Goal: Task Accomplishment & Management: Use online tool/utility

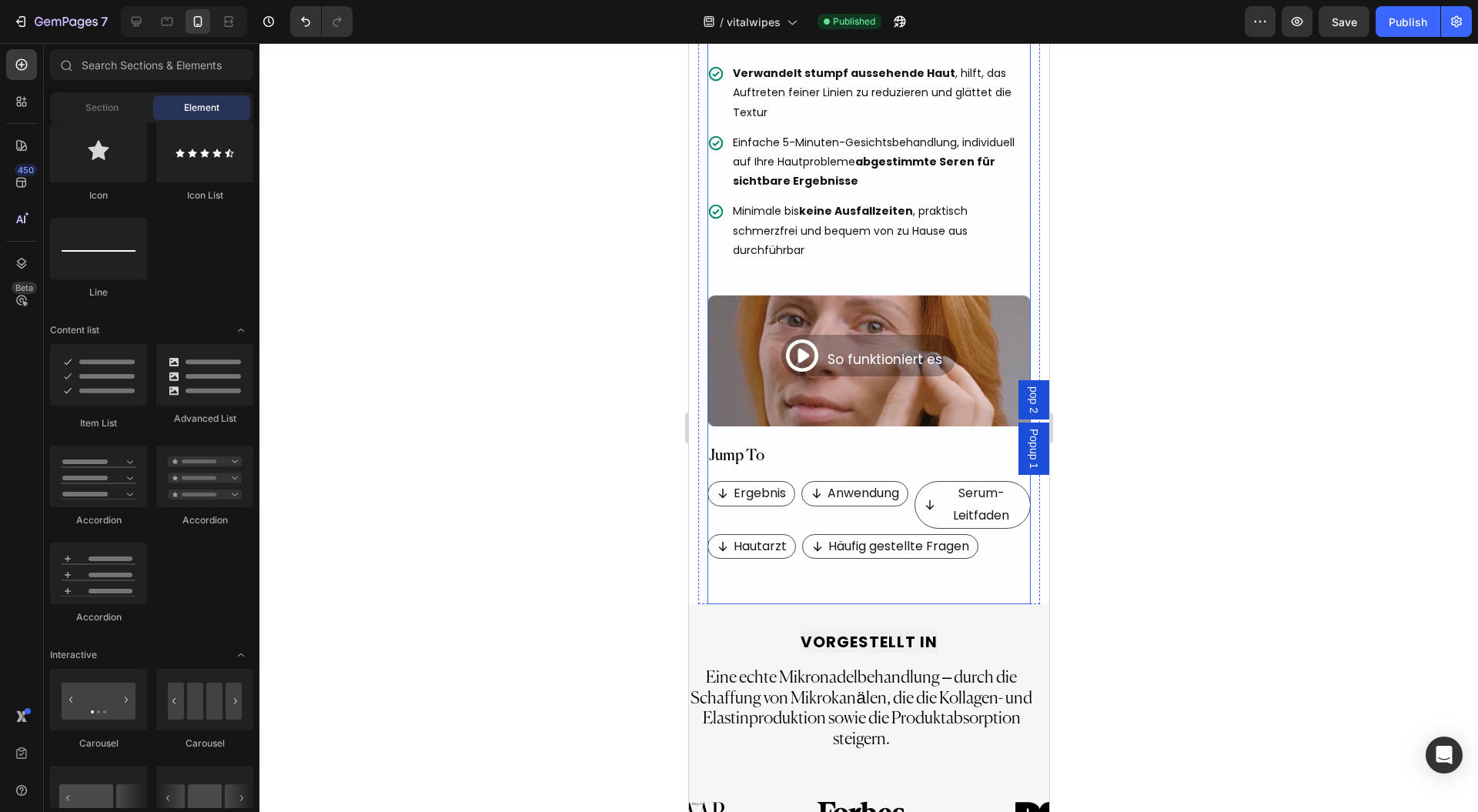
scroll to position [923, 0]
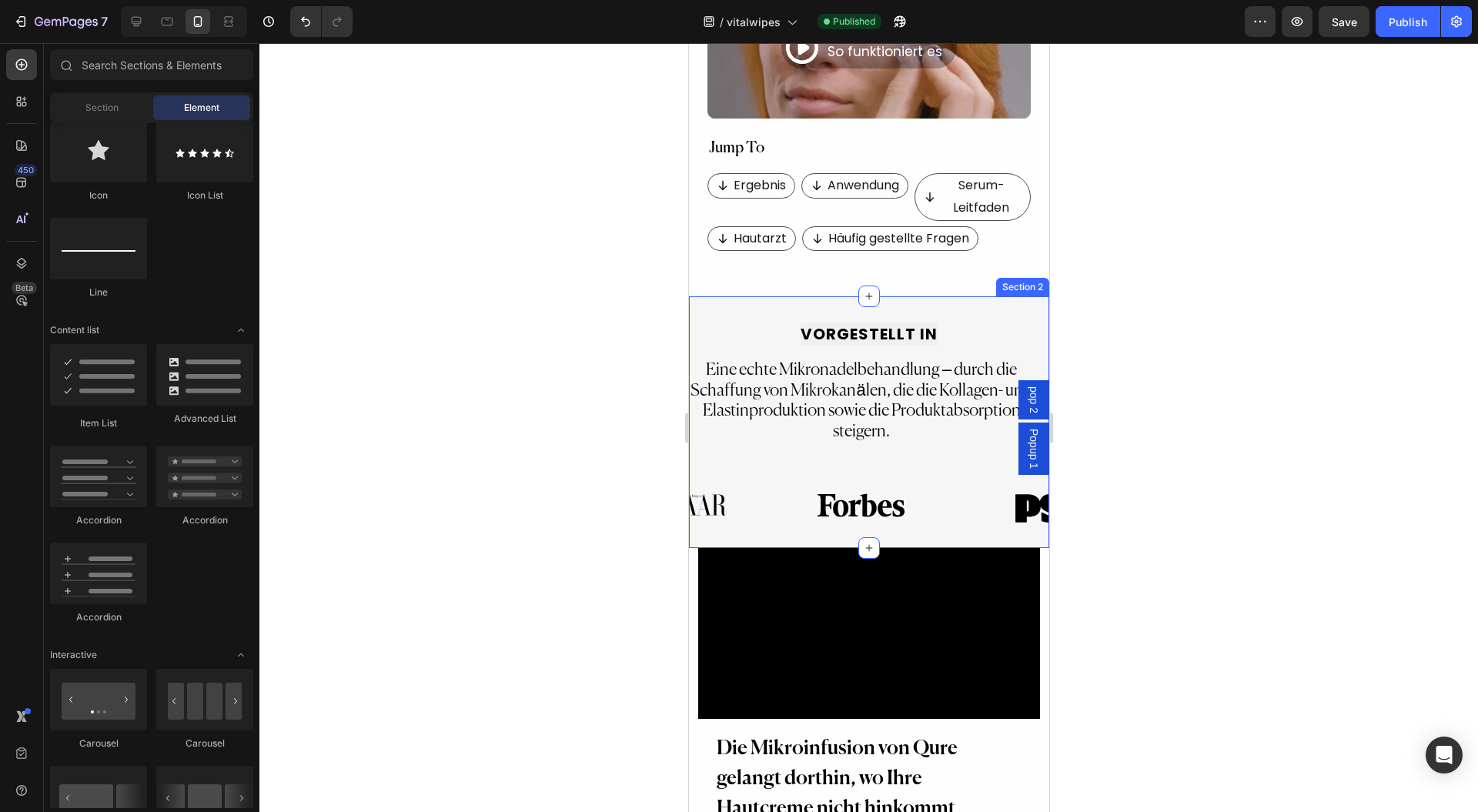
click at [707, 296] on div "VORGESTELLT IN Text Block Eine echte Mikronadelbehandlung – durch die Schaffung…" at bounding box center [868, 422] width 360 height 252
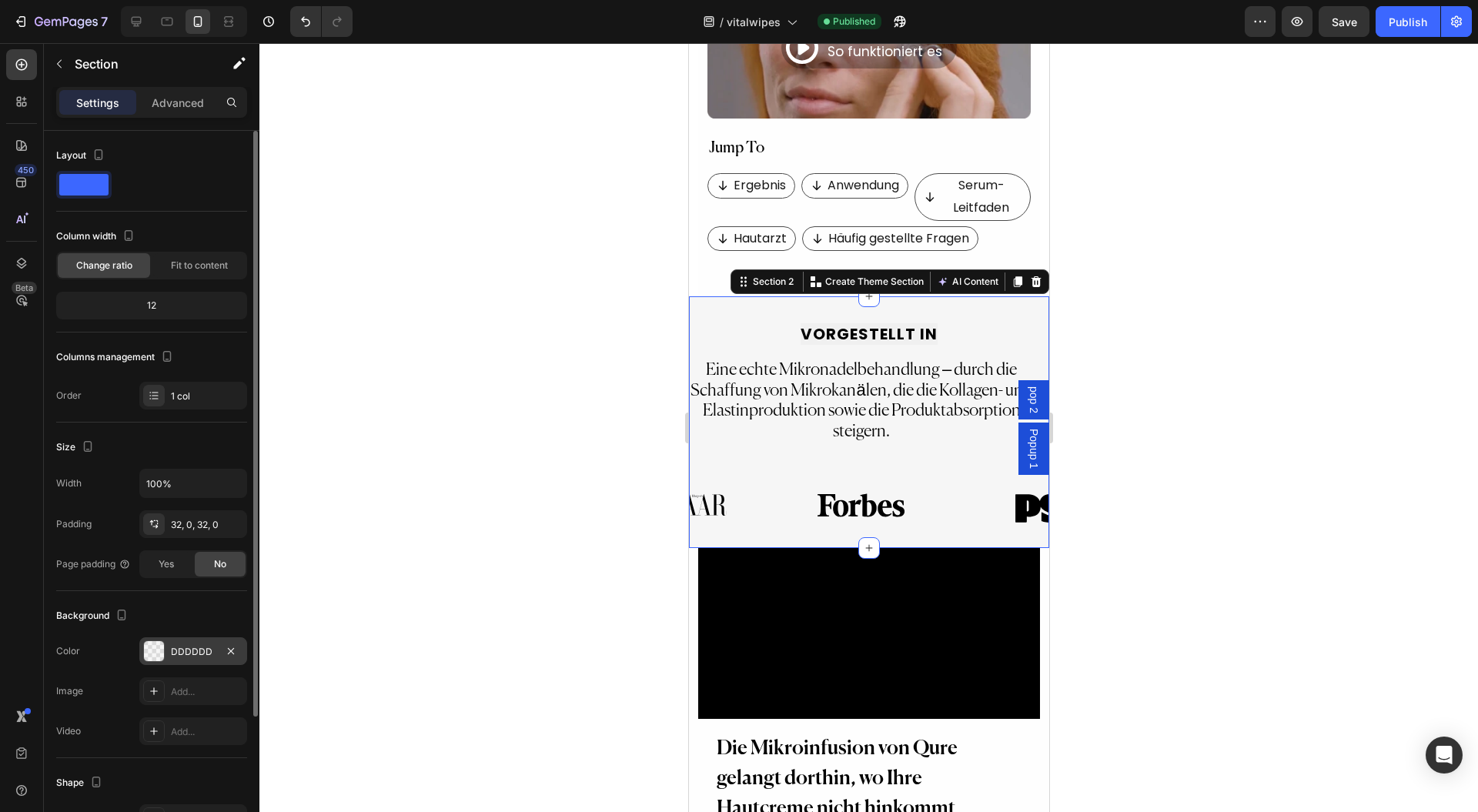
click at [155, 643] on div at bounding box center [154, 651] width 20 height 20
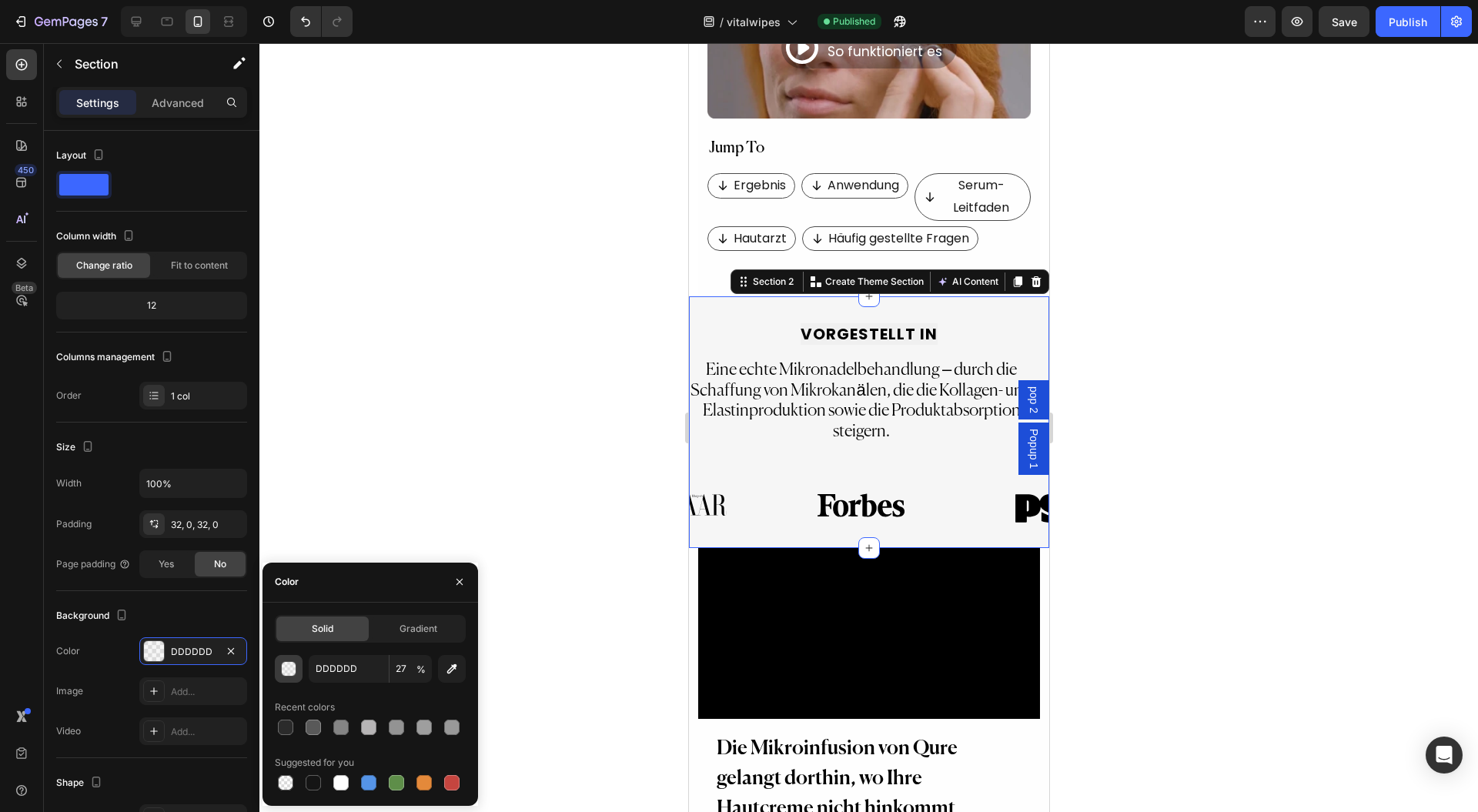
click at [296, 672] on div "button" at bounding box center [289, 669] width 16 height 16
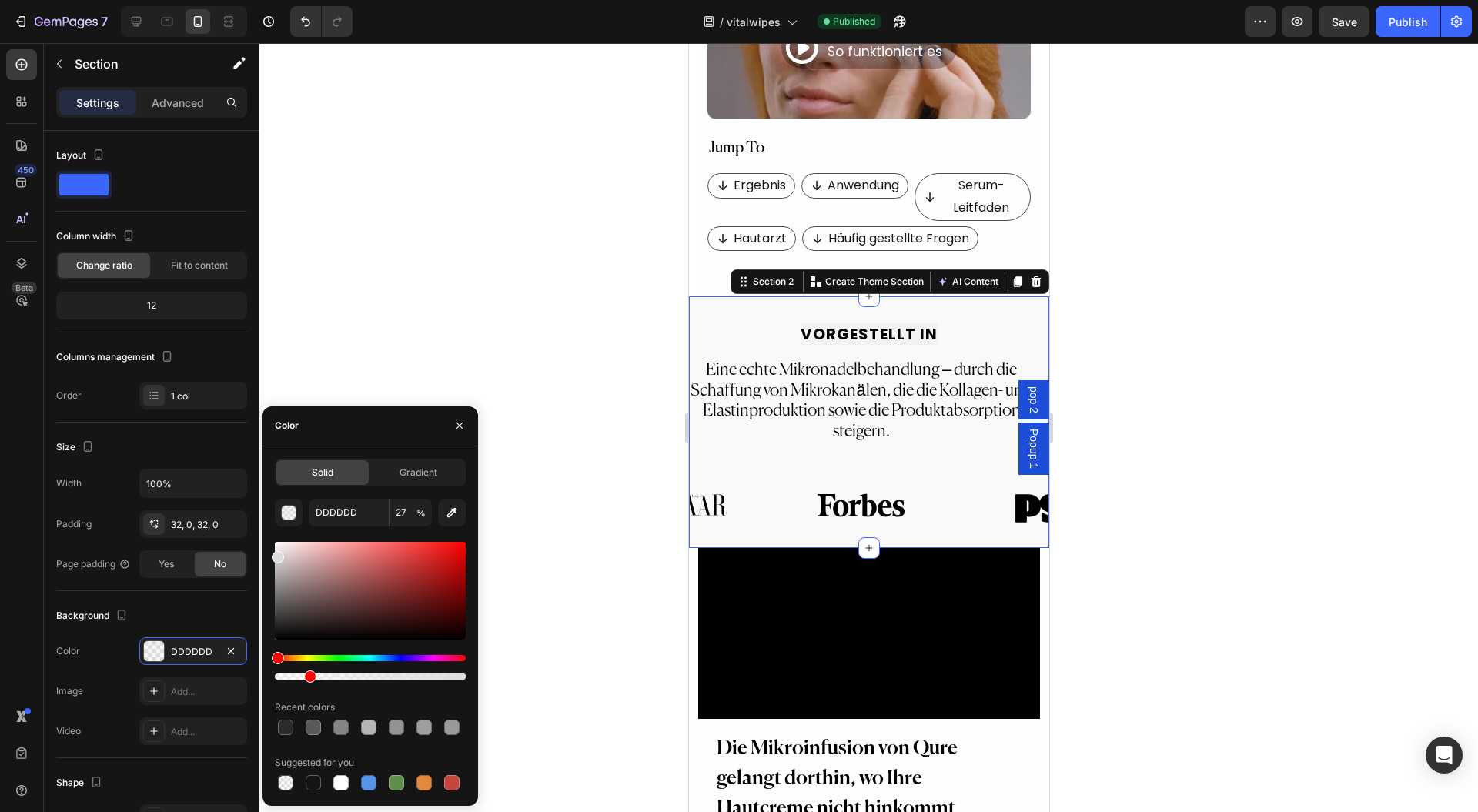
drag, startPoint x: 327, startPoint y: 674, endPoint x: 305, endPoint y: 675, distance: 22.0
click at [305, 675] on div at bounding box center [310, 676] width 12 height 12
click at [292, 672] on div at bounding box center [297, 676] width 12 height 12
click at [300, 671] on div at bounding box center [301, 676] width 12 height 12
drag, startPoint x: 301, startPoint y: 669, endPoint x: 308, endPoint y: 666, distance: 7.6
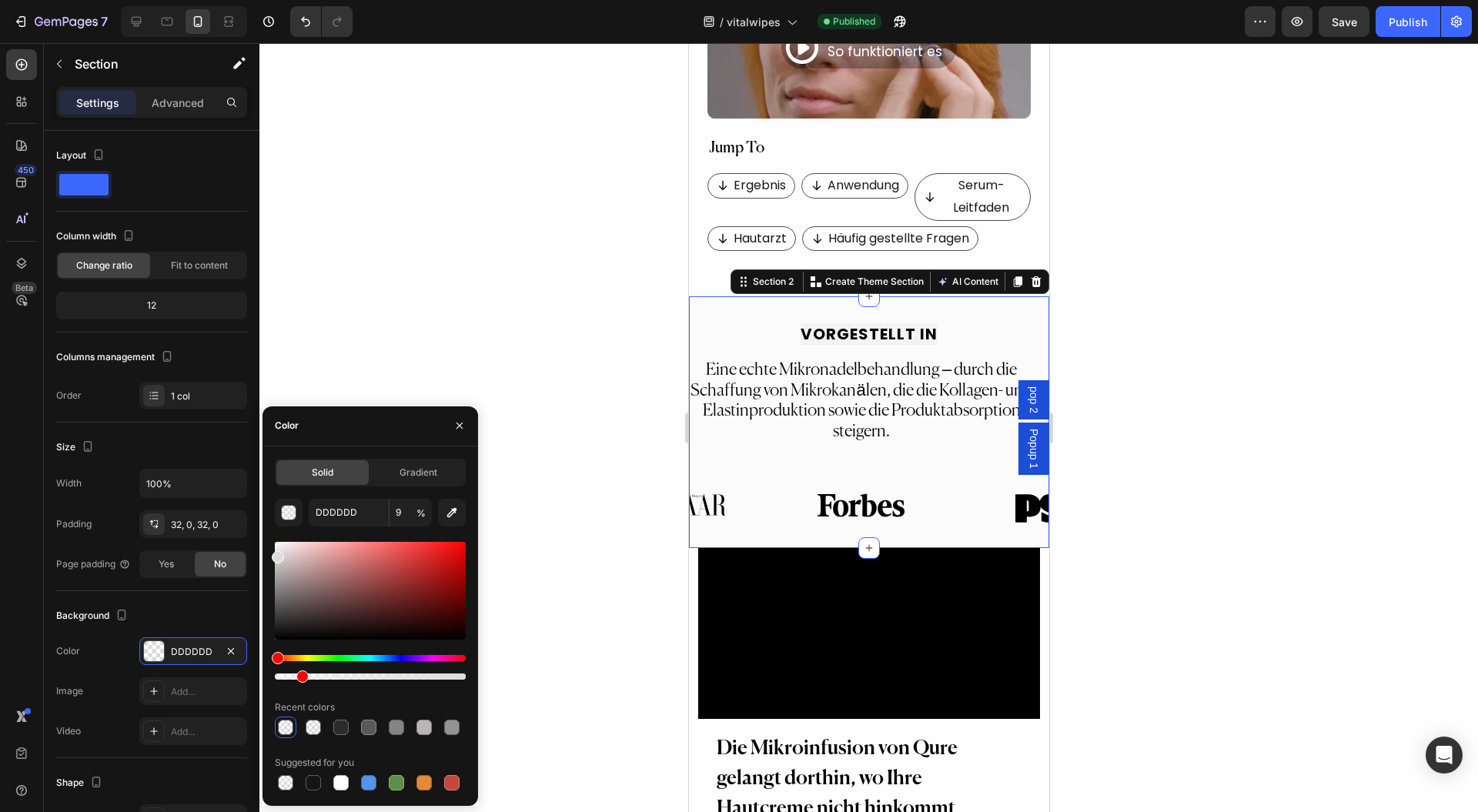
click at [308, 667] on div at bounding box center [370, 667] width 191 height 25
type input "13"
click at [573, 329] on div at bounding box center [869, 426] width 1219 height 768
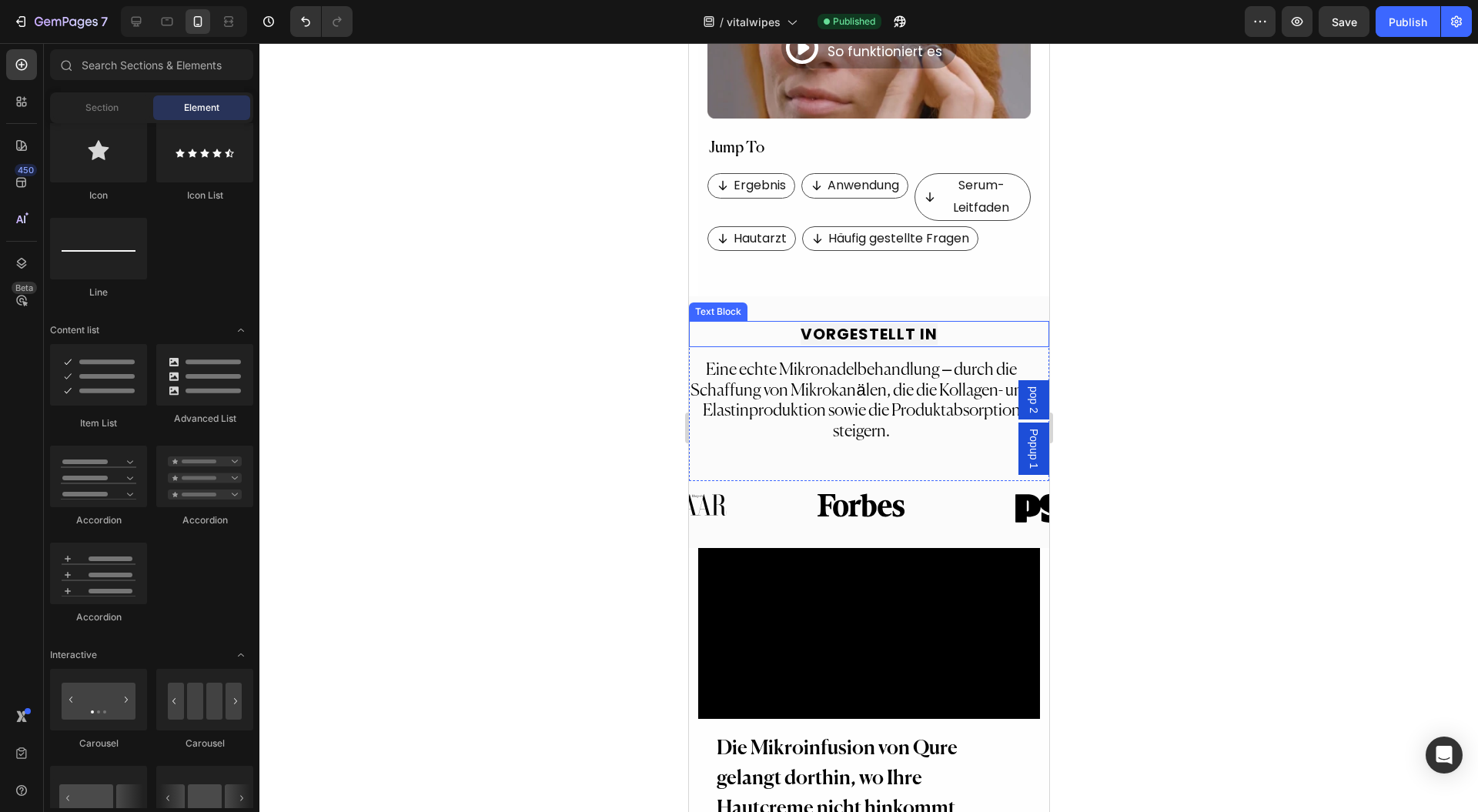
click at [836, 323] on strong "VORGESTELLT IN" at bounding box center [869, 334] width 137 height 22
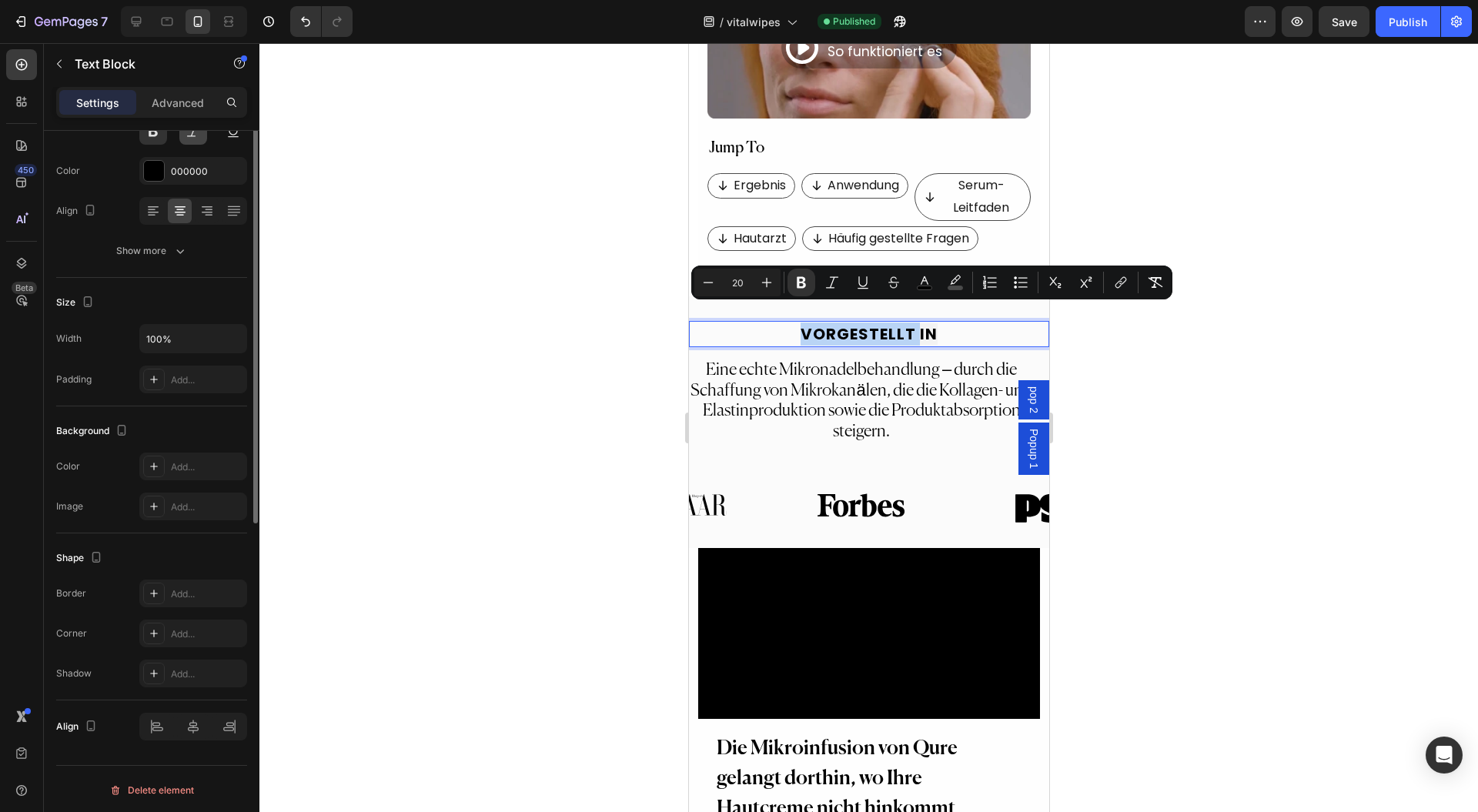
scroll to position [0, 0]
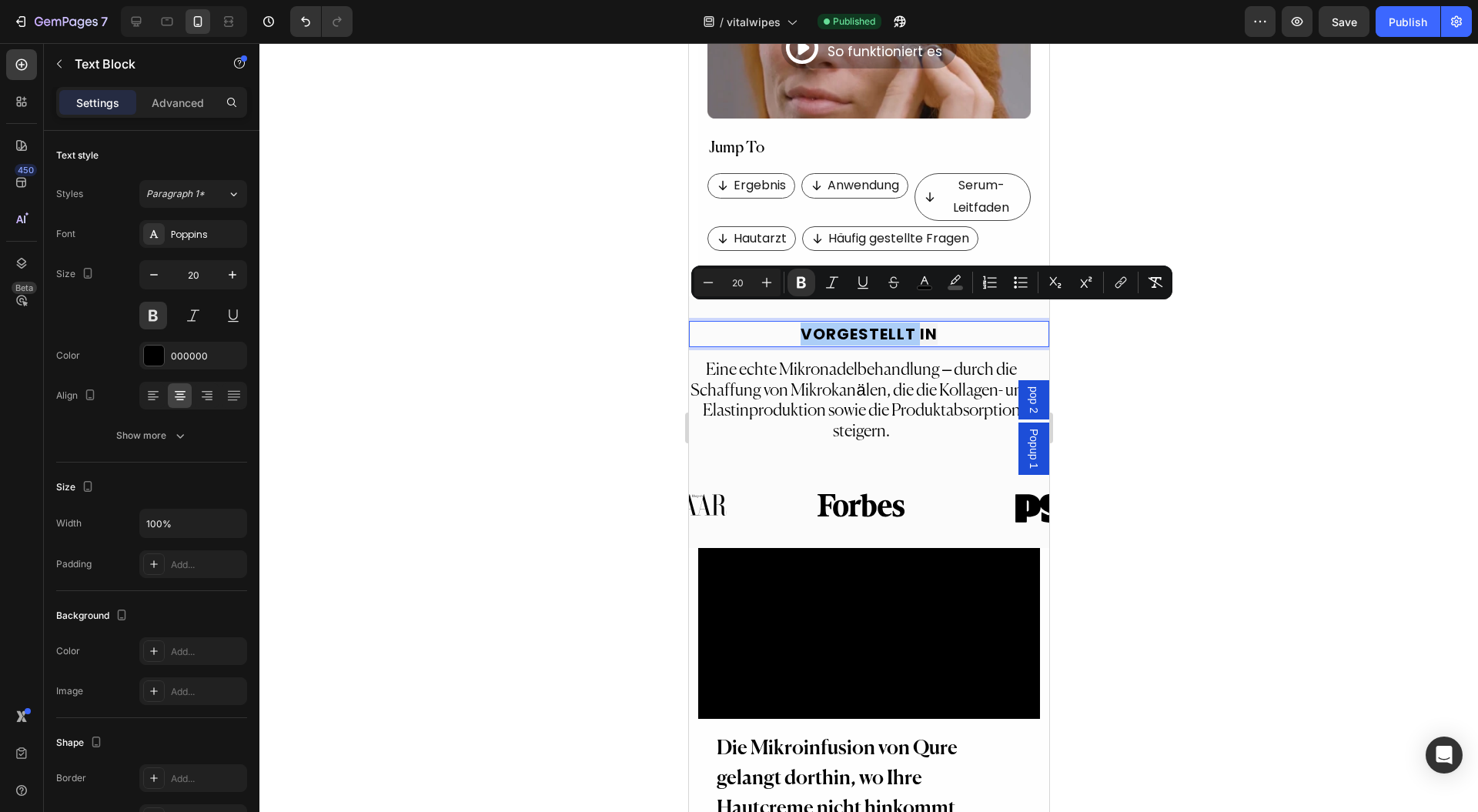
click at [1268, 356] on div at bounding box center [869, 426] width 1219 height 768
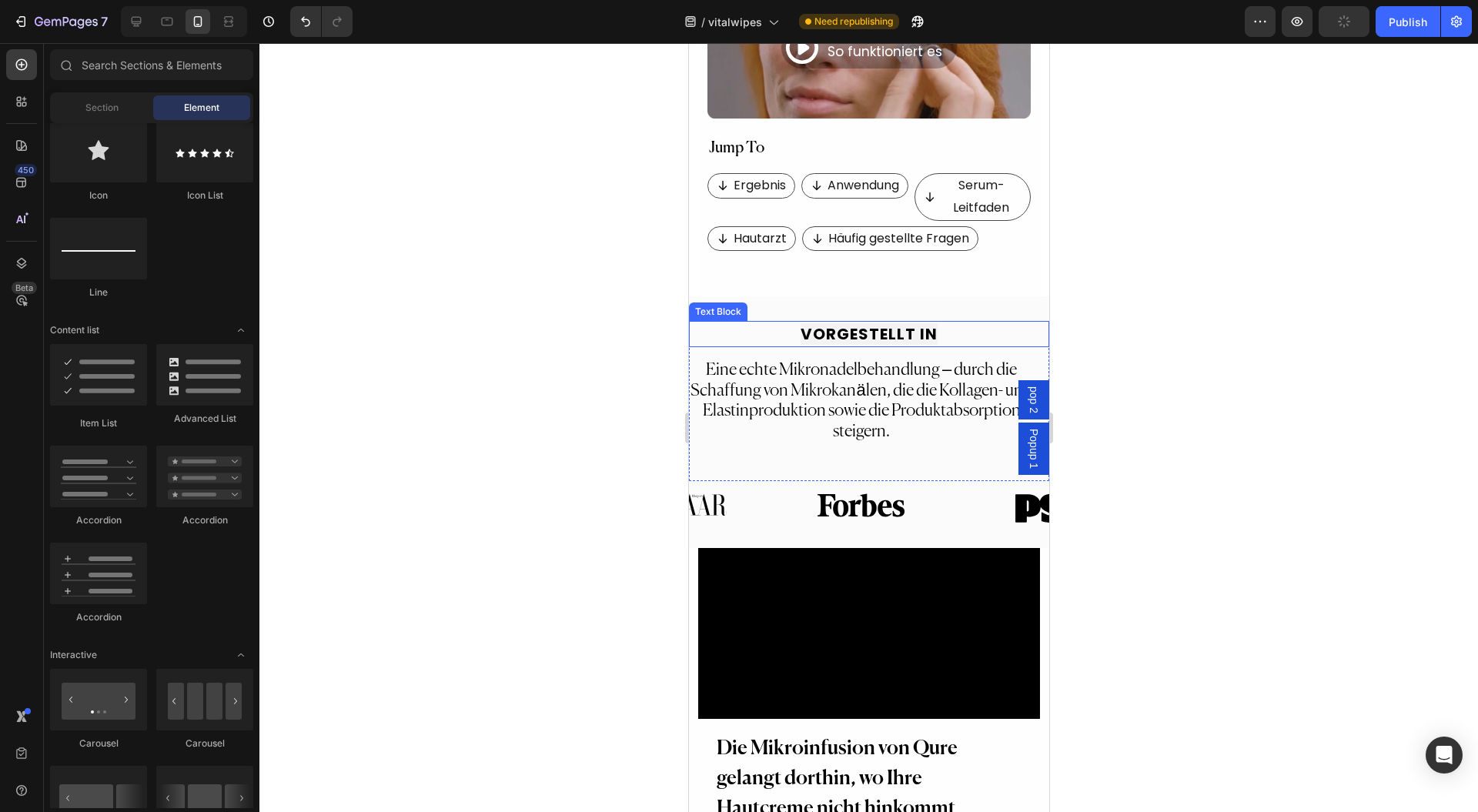
click at [881, 323] on strong "VORGESTELLT IN" at bounding box center [869, 334] width 137 height 22
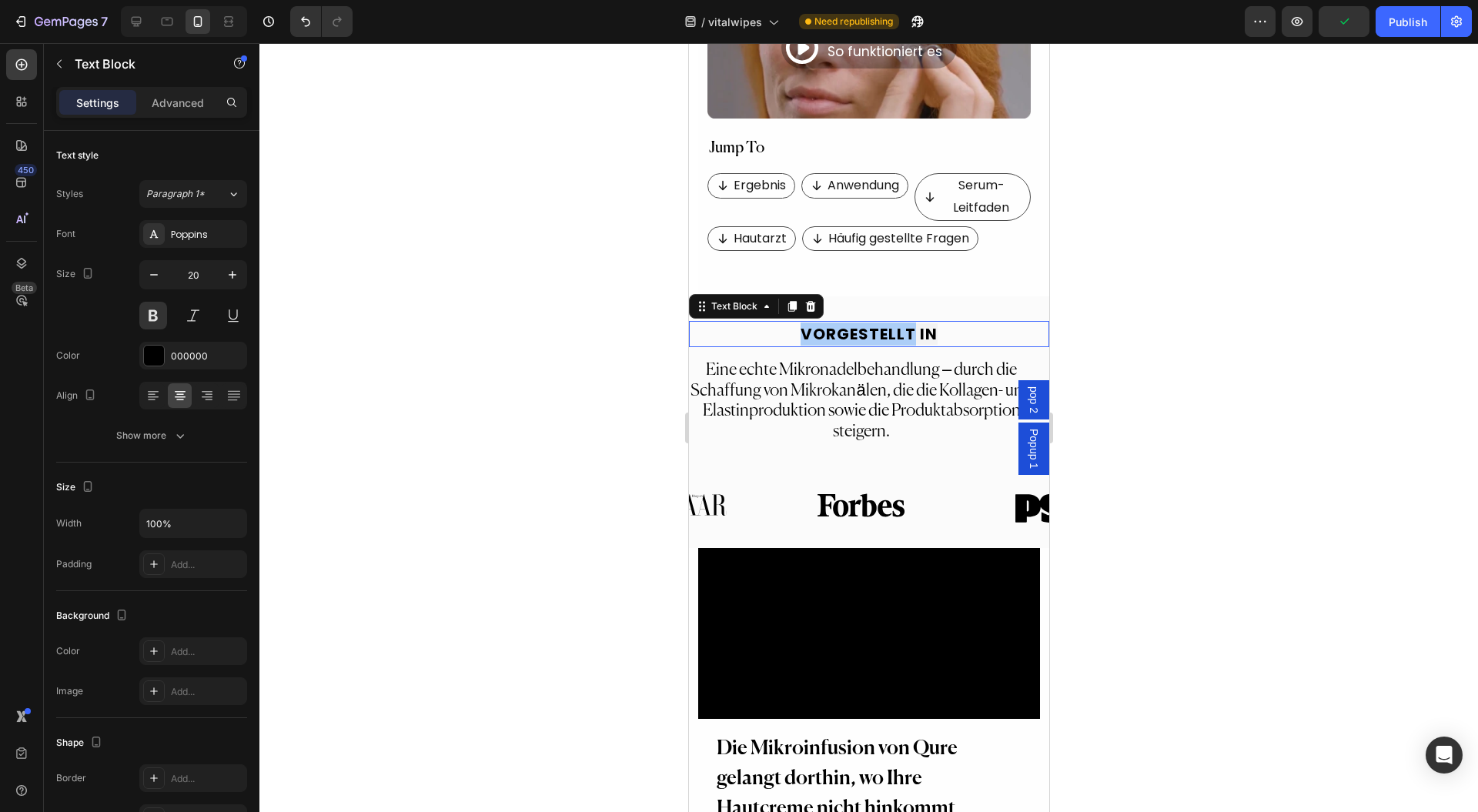
click at [1246, 325] on div at bounding box center [869, 426] width 1219 height 768
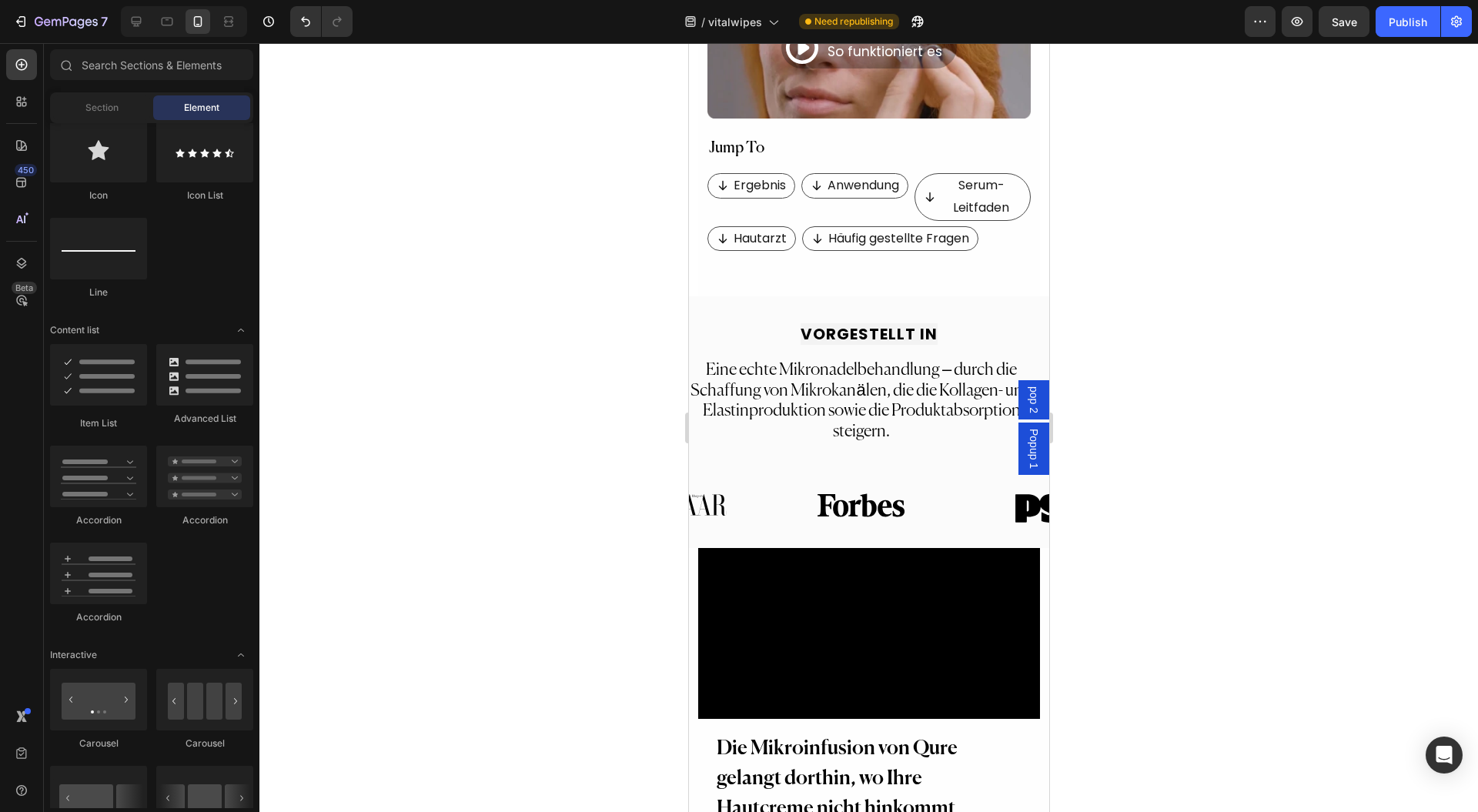
click at [1021, 301] on div "VORGESTELLT IN Text Block Eine echte Mikronadelbehandlung – durch die Schaffung…" at bounding box center [868, 422] width 360 height 252
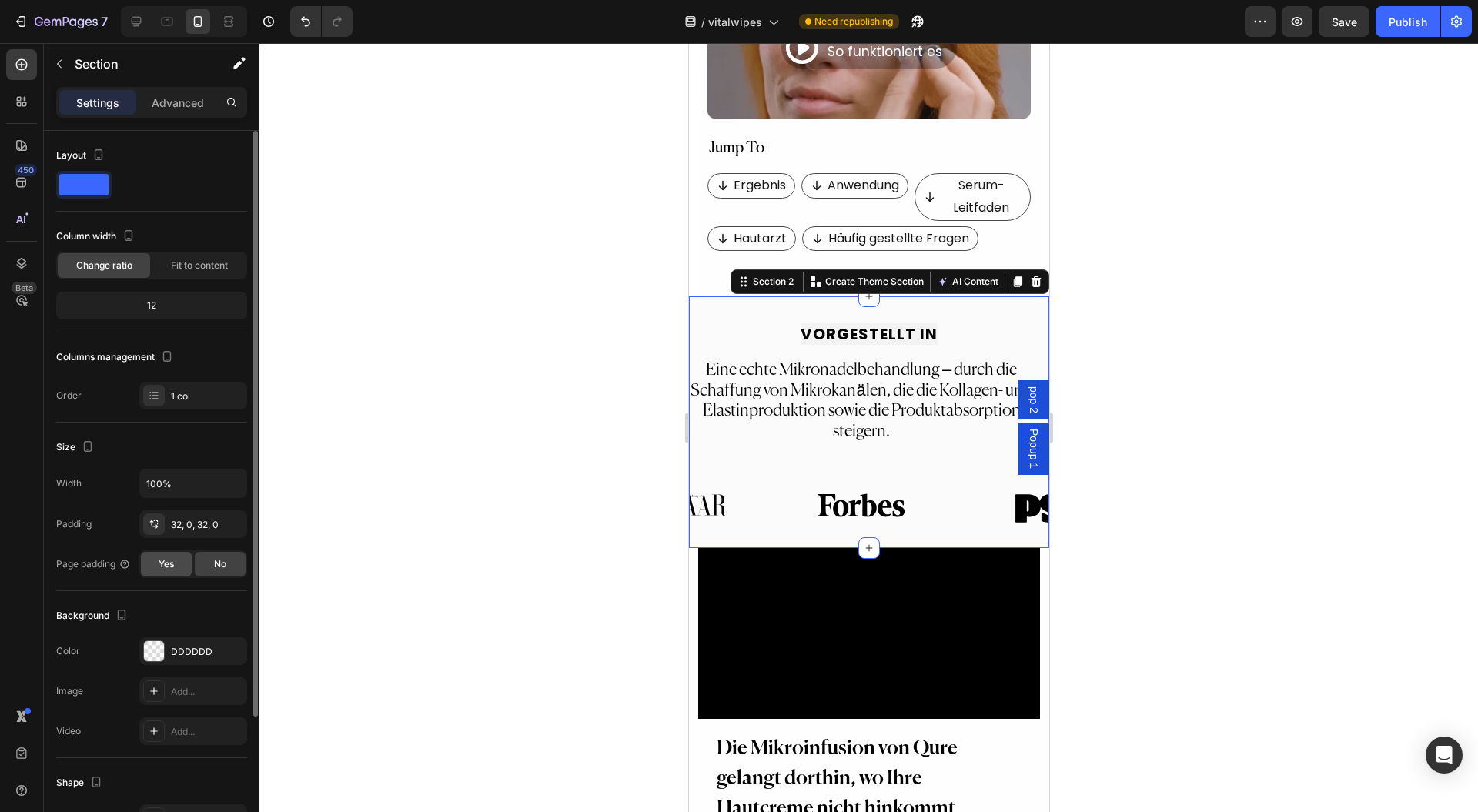
scroll to position [102, 0]
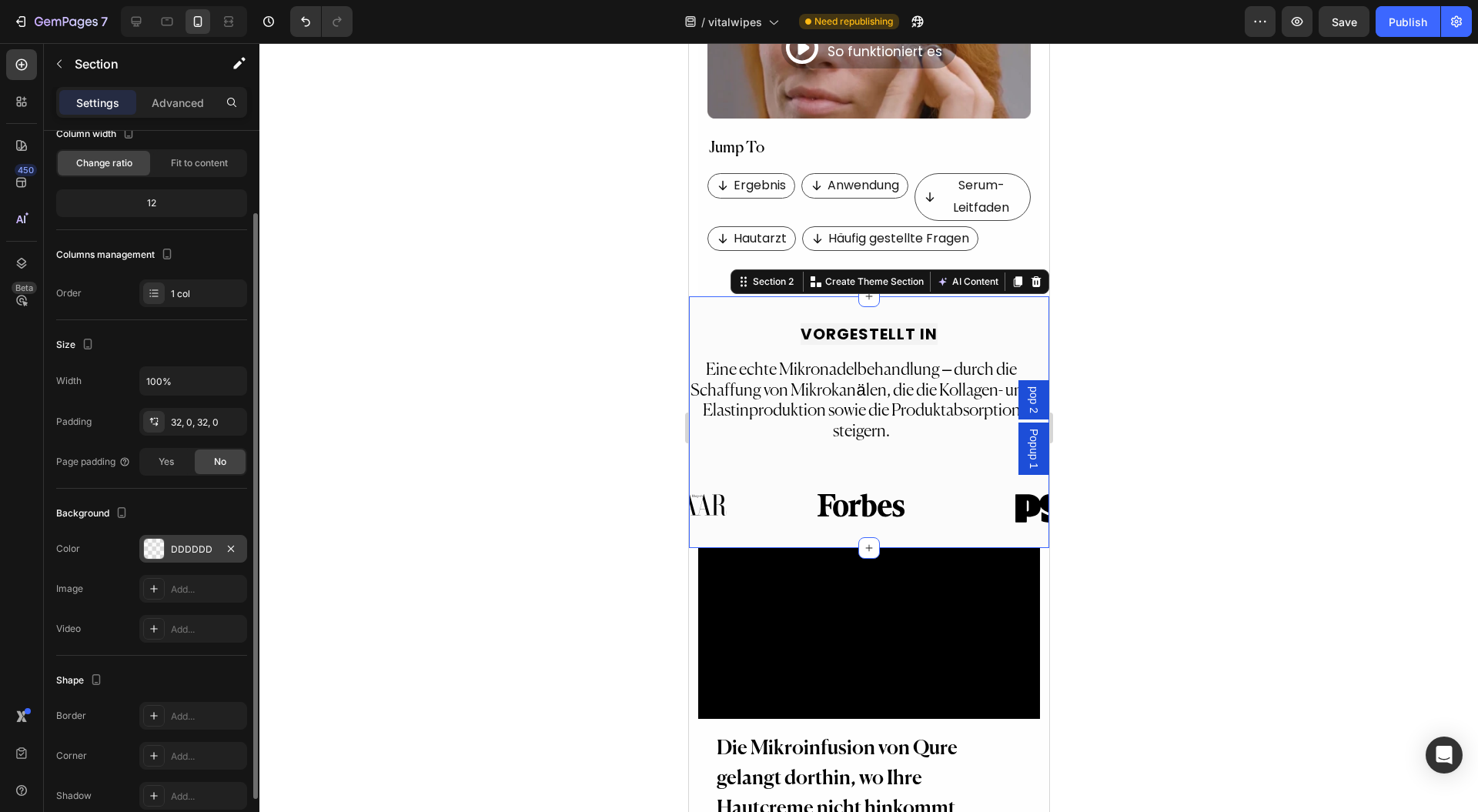
click at [150, 546] on div at bounding box center [154, 548] width 20 height 20
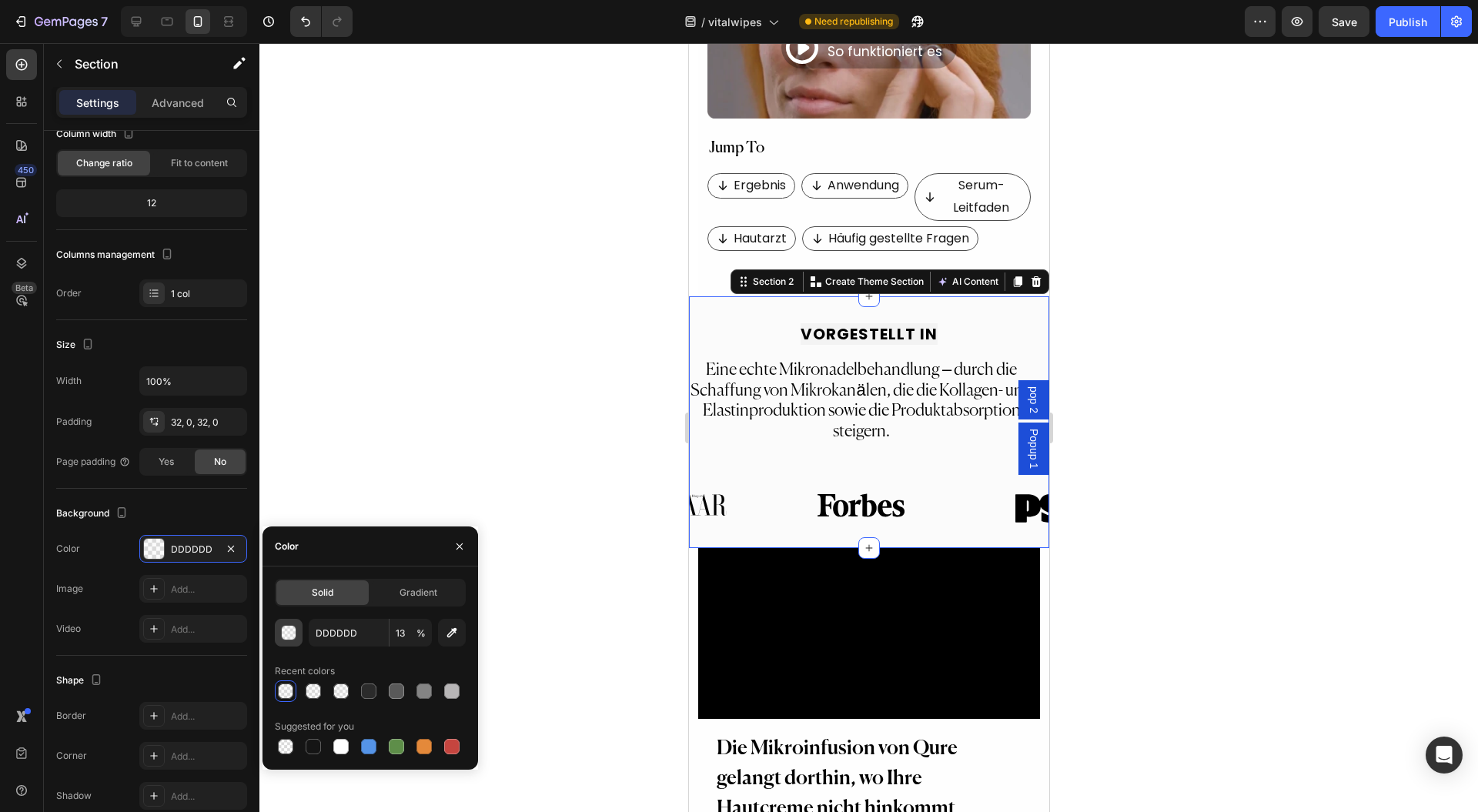
click at [290, 633] on div "button" at bounding box center [290, 634] width 16 height 16
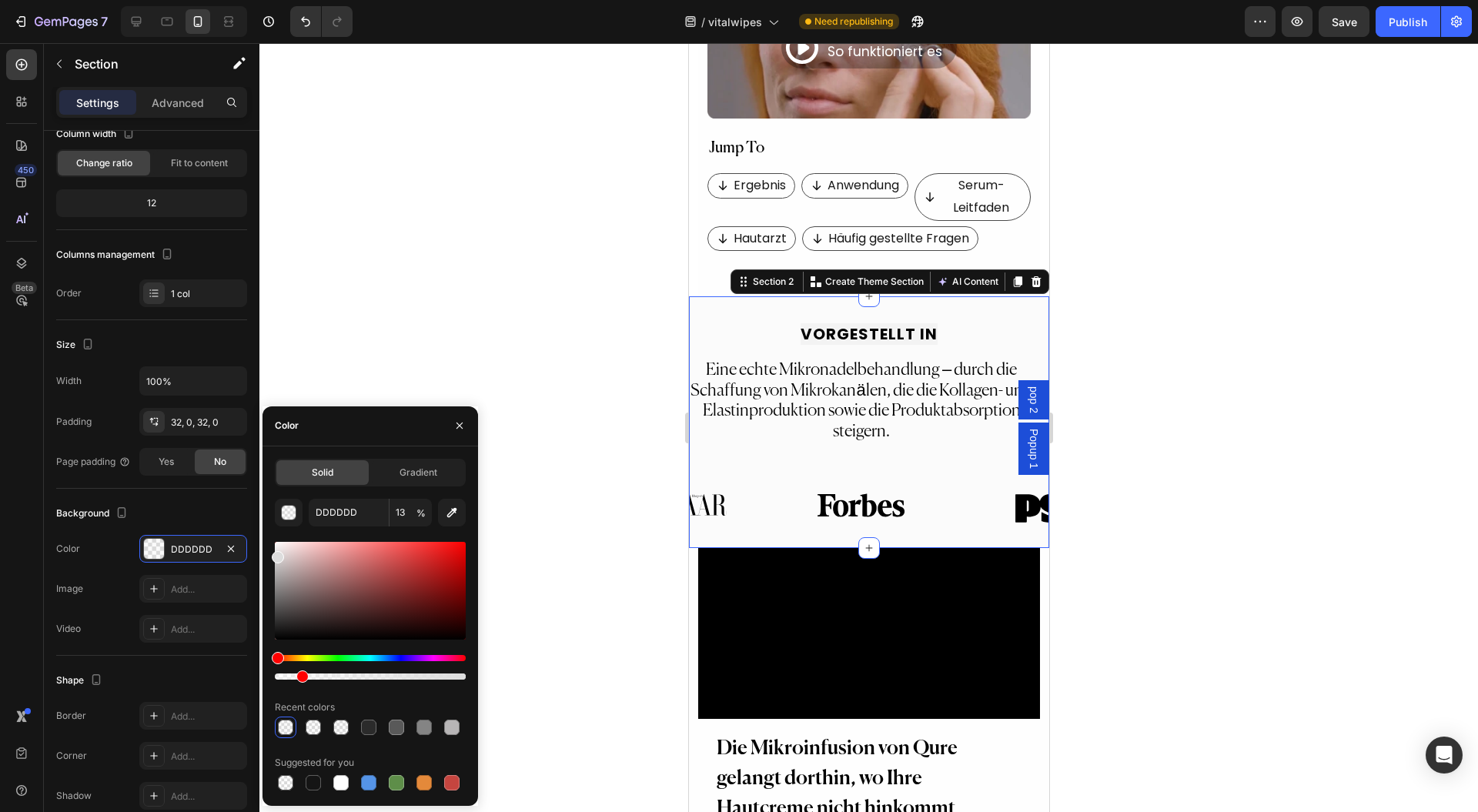
click at [304, 671] on div at bounding box center [370, 667] width 191 height 25
click at [307, 671] on div at bounding box center [310, 676] width 12 height 12
click at [308, 671] on div at bounding box center [310, 676] width 12 height 12
type input "17"
click at [457, 421] on icon "button" at bounding box center [459, 425] width 12 height 12
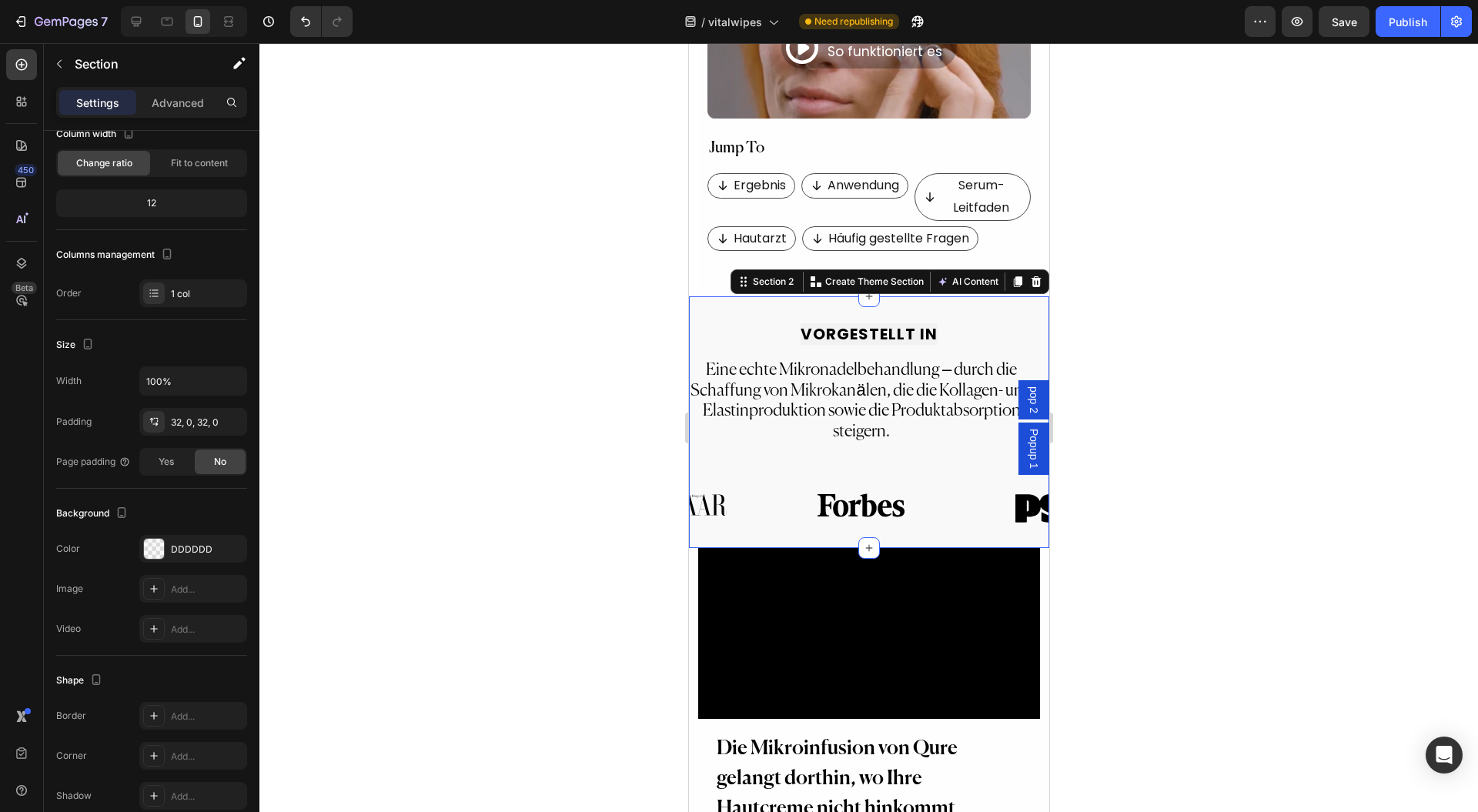
click at [628, 517] on div at bounding box center [869, 426] width 1219 height 768
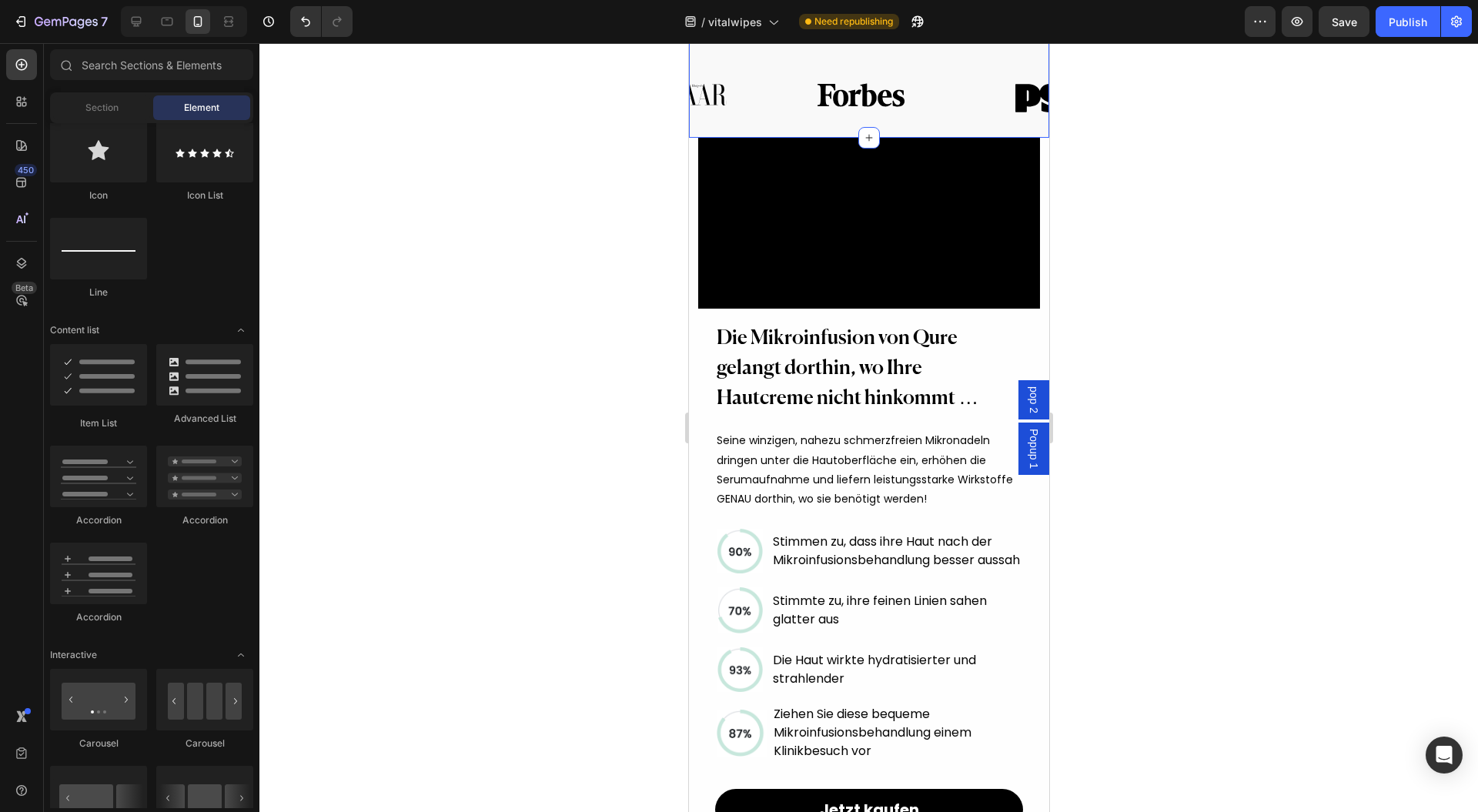
scroll to position [924, 0]
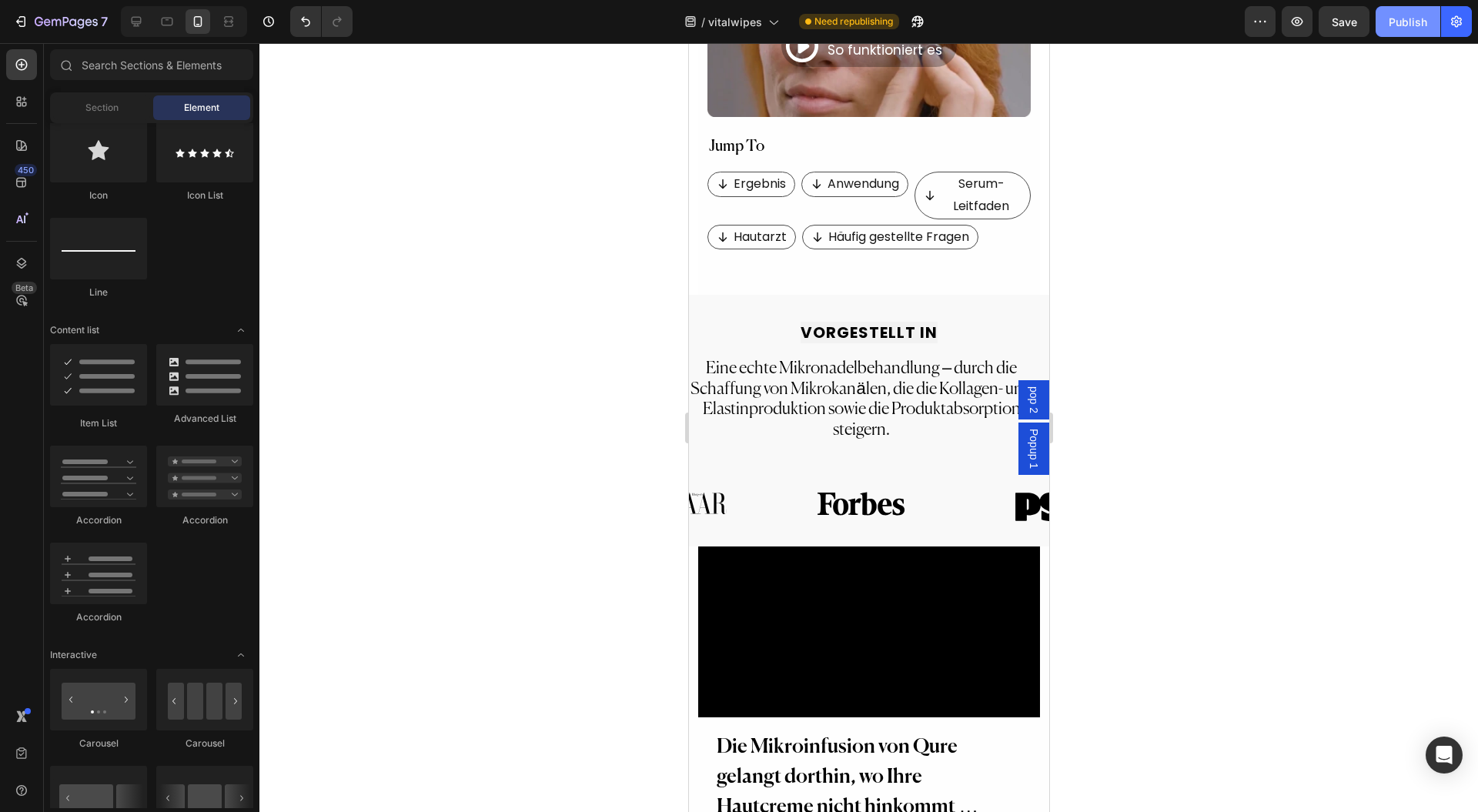
click at [1419, 28] on div "Publish" at bounding box center [1408, 22] width 39 height 16
click at [855, 181] on p "Anwendung" at bounding box center [863, 184] width 71 height 23
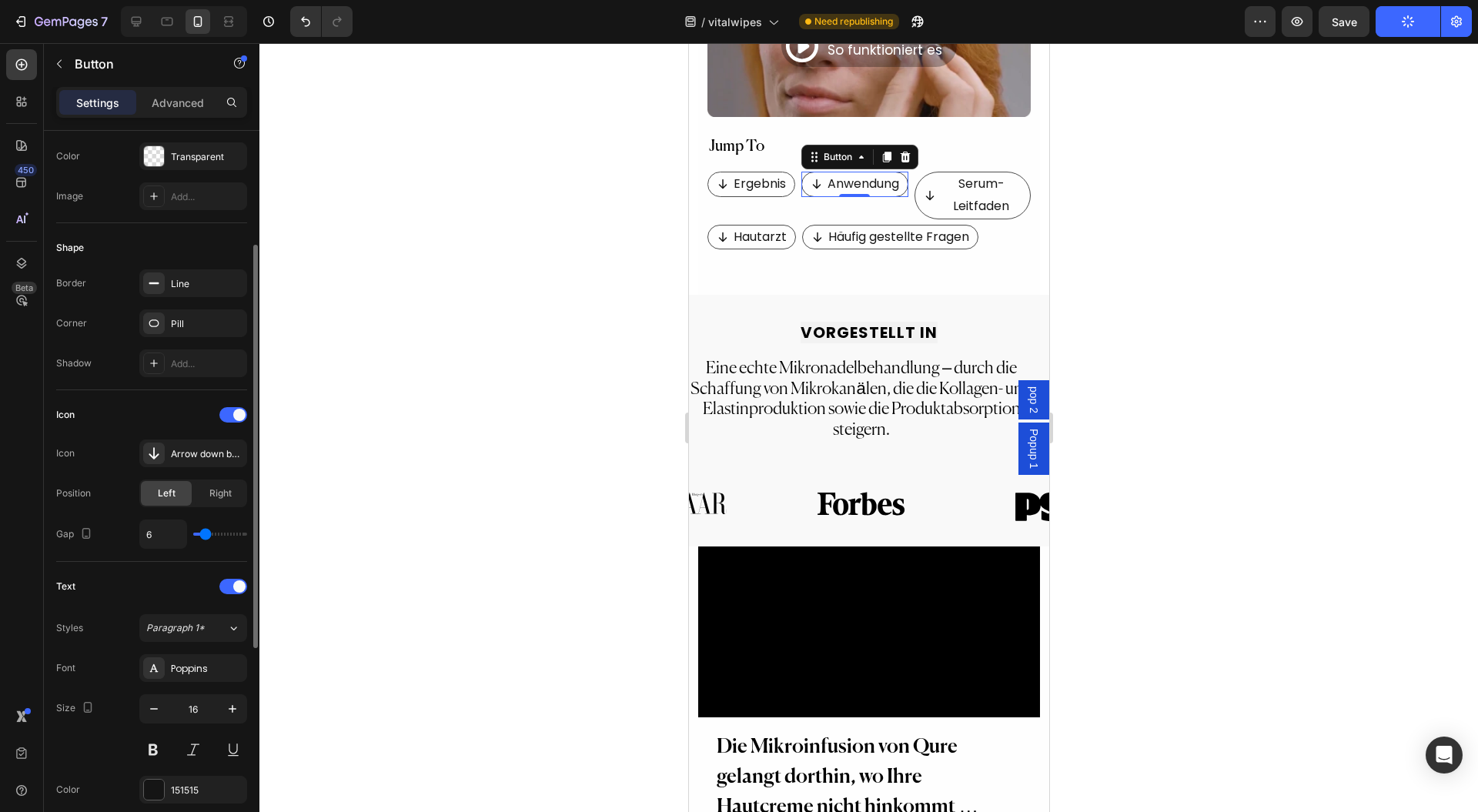
scroll to position [513, 0]
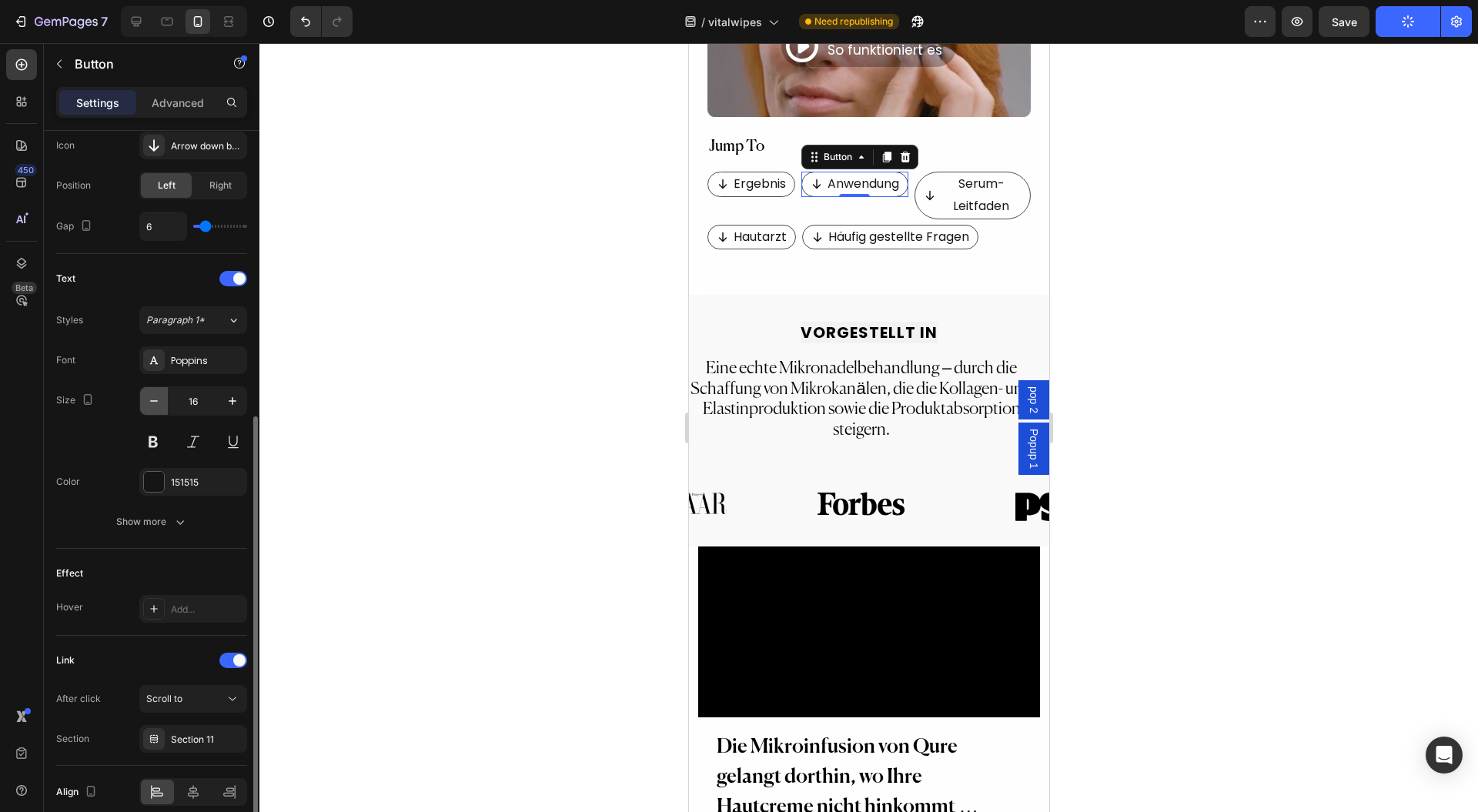
click at [147, 394] on icon "button" at bounding box center [154, 402] width 16 height 16
type input "15"
click at [955, 179] on p "Serum-Leitfaden" at bounding box center [978, 195] width 86 height 45
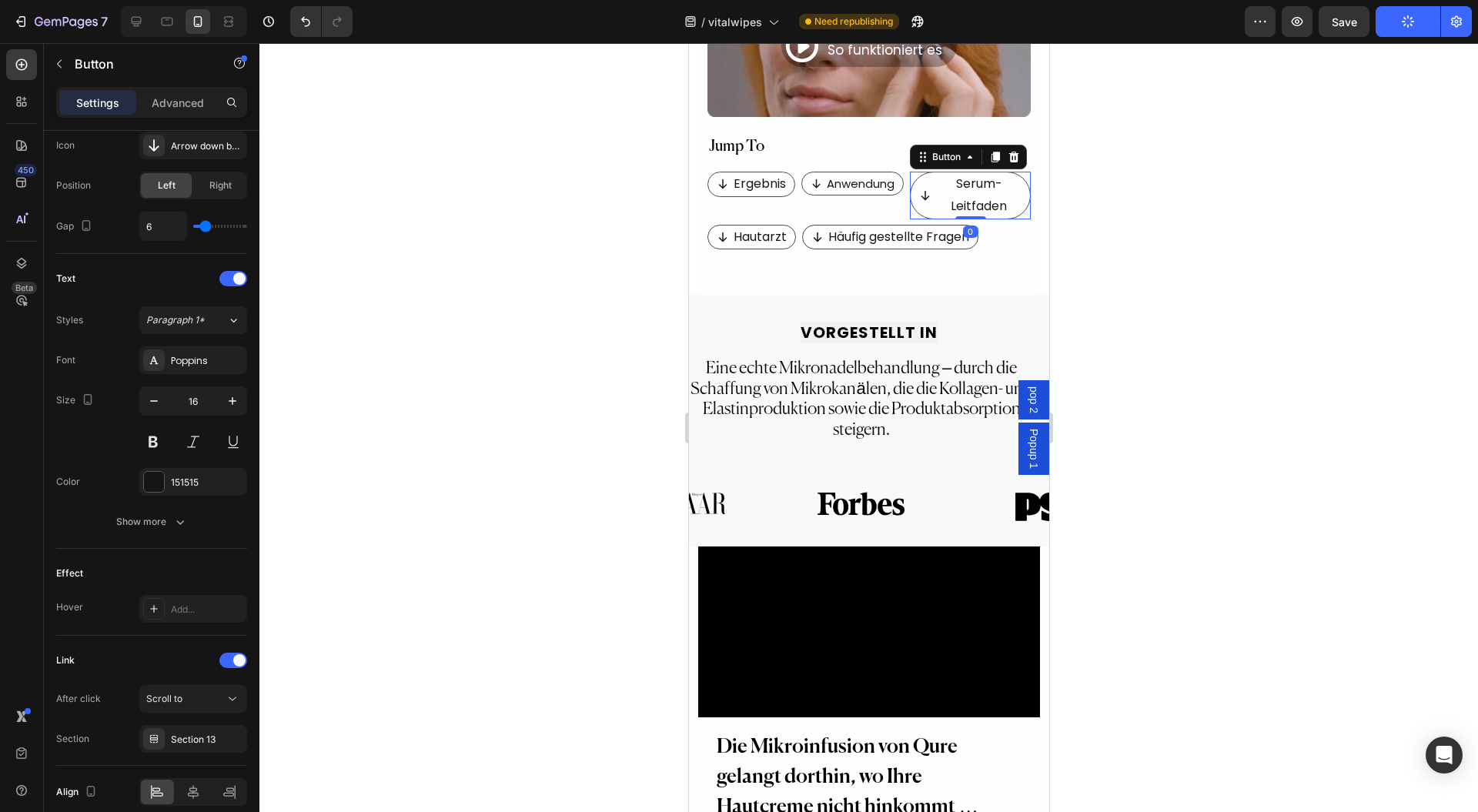
drag, startPoint x: 153, startPoint y: 398, endPoint x: 642, endPoint y: 267, distance: 506.2
click at [151, 401] on icon "button" at bounding box center [154, 402] width 8 height 2
type input "15"
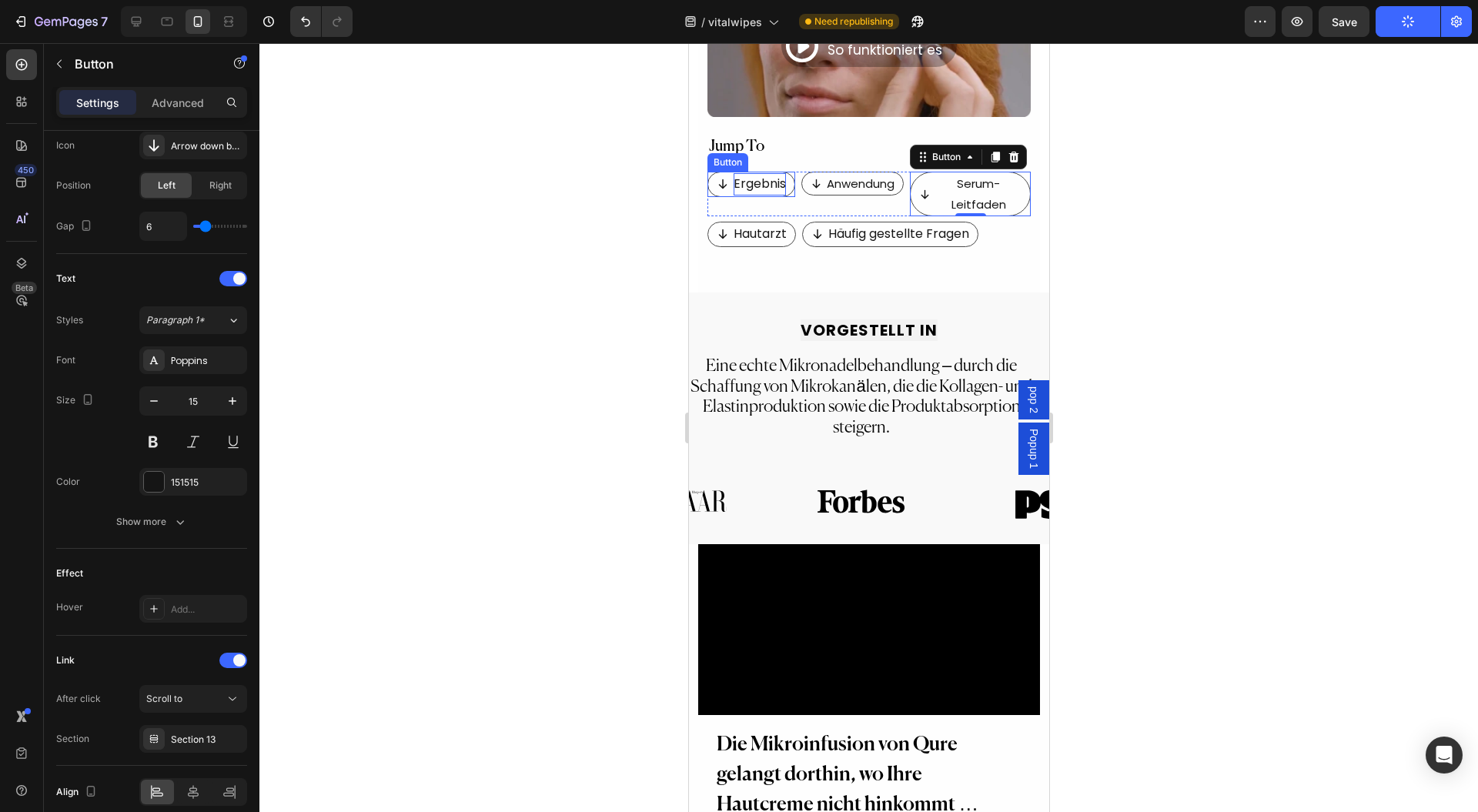
click at [754, 177] on p "Ergebnis" at bounding box center [759, 184] width 53 height 23
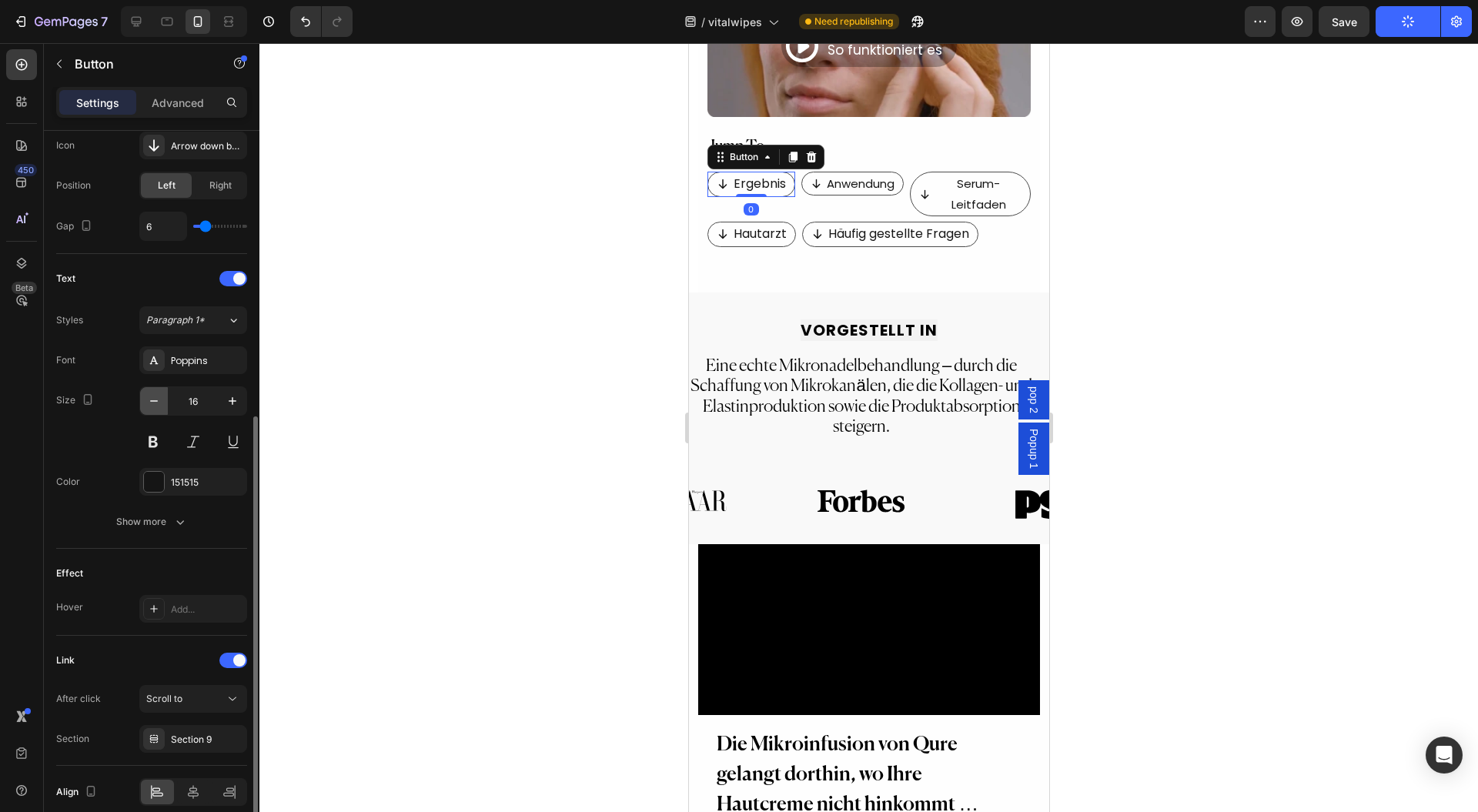
click at [152, 407] on button "button" at bounding box center [154, 401] width 28 height 28
type input "15"
click at [953, 174] on p "Serum-Leitfaden" at bounding box center [975, 194] width 92 height 42
click at [159, 394] on icon "button" at bounding box center [154, 402] width 16 height 16
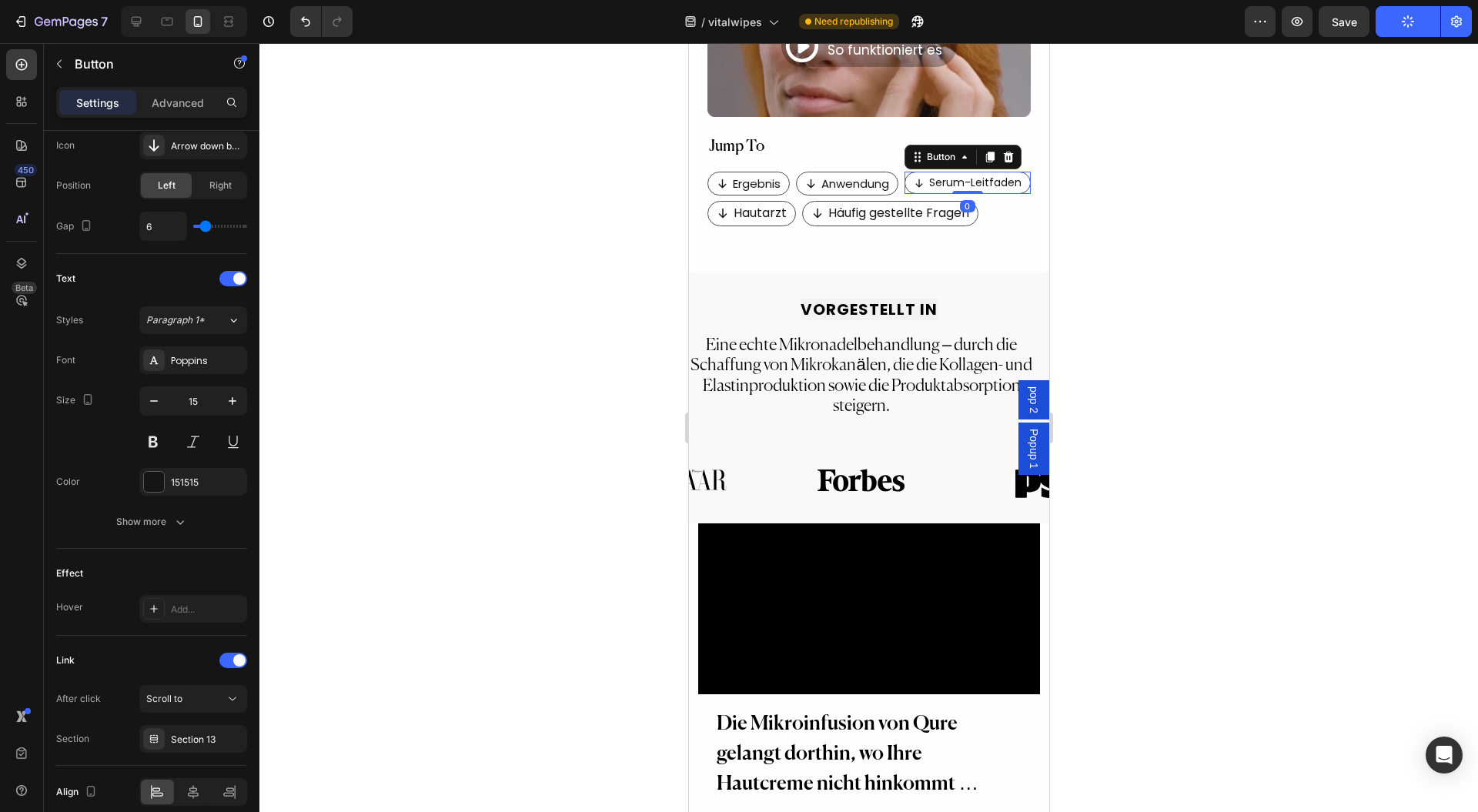
type input "14"
click at [845, 174] on p "Anwendung" at bounding box center [855, 183] width 67 height 21
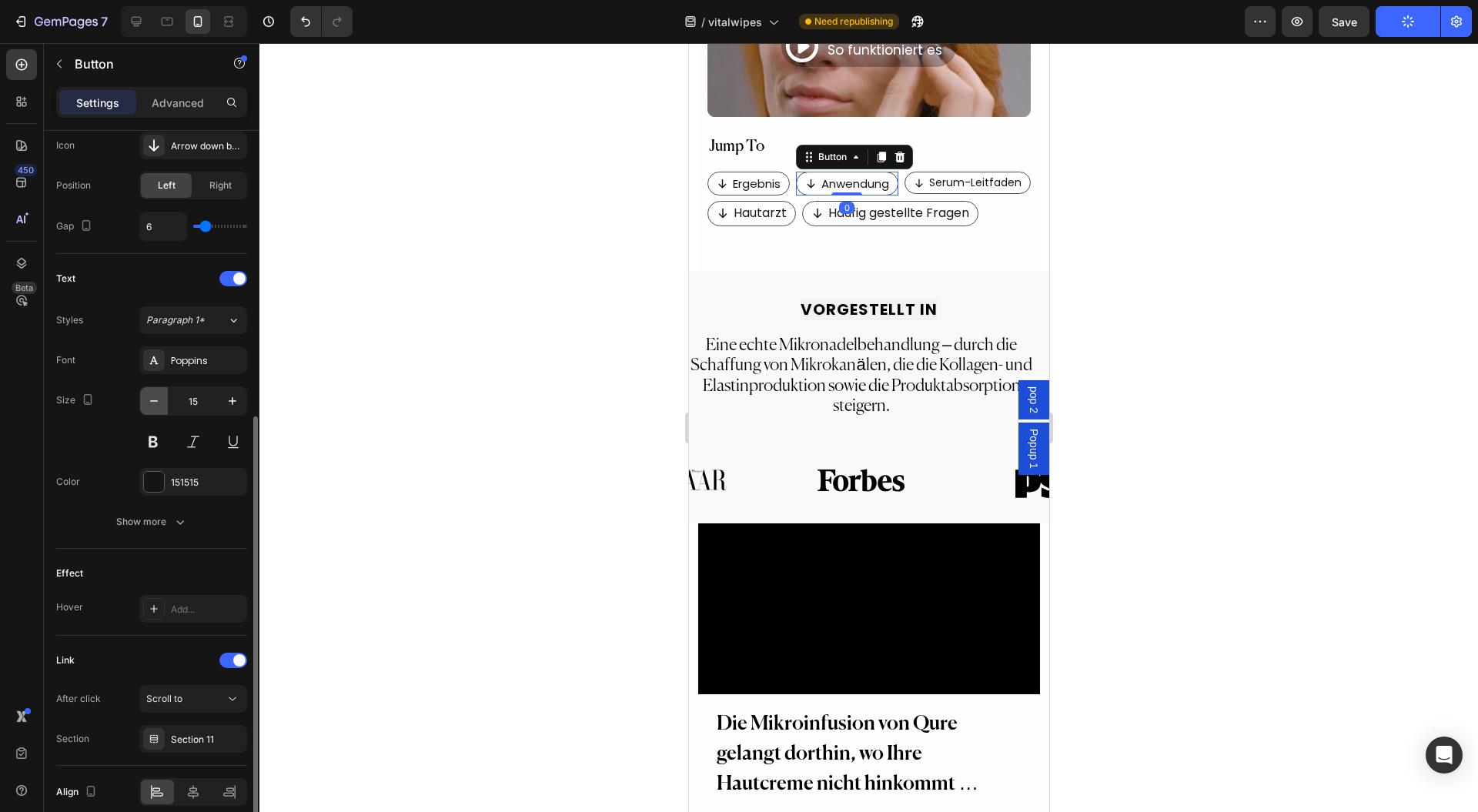
drag, startPoint x: 147, startPoint y: 406, endPoint x: 68, endPoint y: 165, distance: 253.6
click at [147, 406] on button "button" at bounding box center [154, 401] width 28 height 28
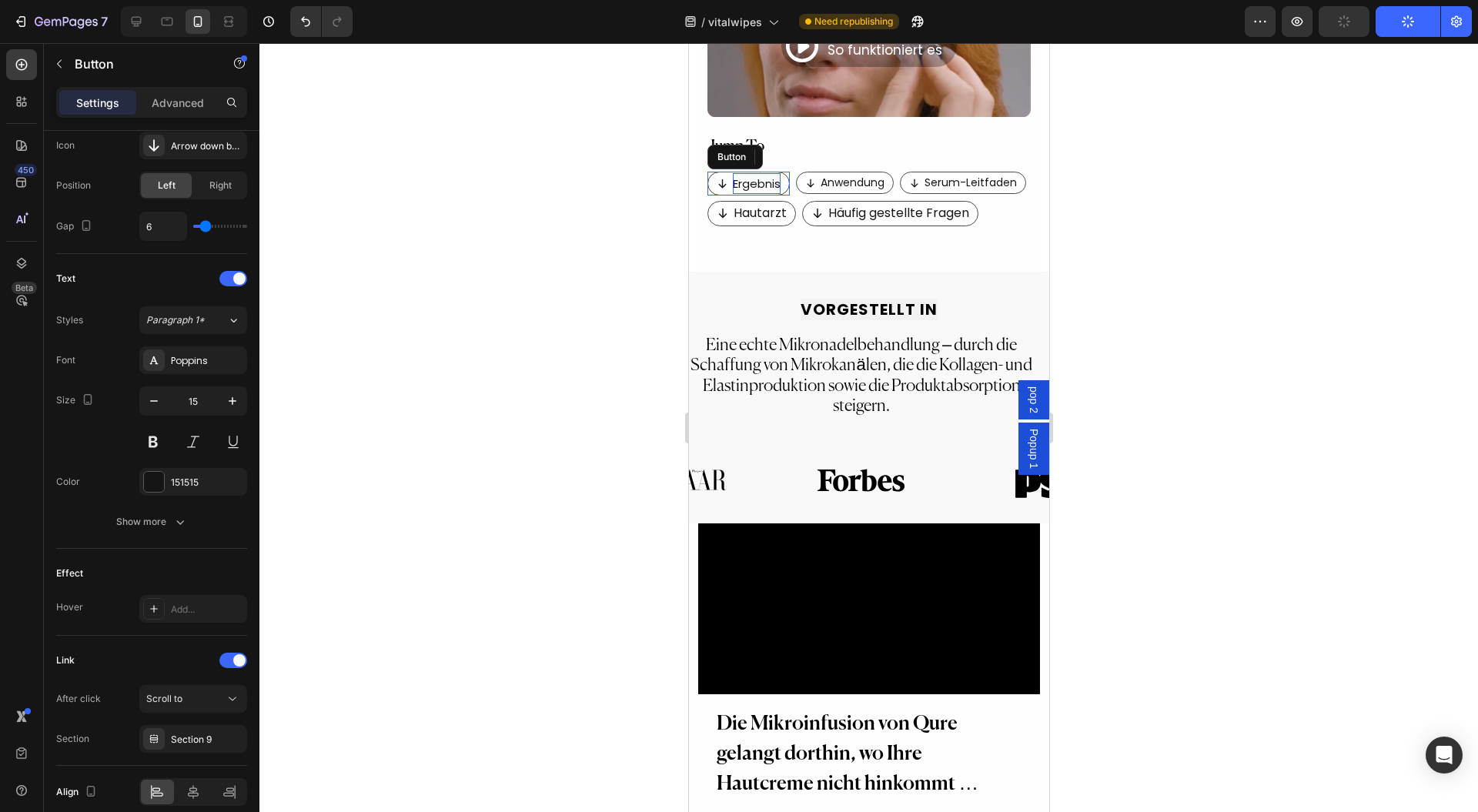
drag, startPoint x: 755, startPoint y: 164, endPoint x: 833, endPoint y: 453, distance: 299.3
click at [755, 174] on p "Ergebnis" at bounding box center [756, 183] width 48 height 21
click at [160, 400] on icon "button" at bounding box center [154, 402] width 16 height 16
type input "14"
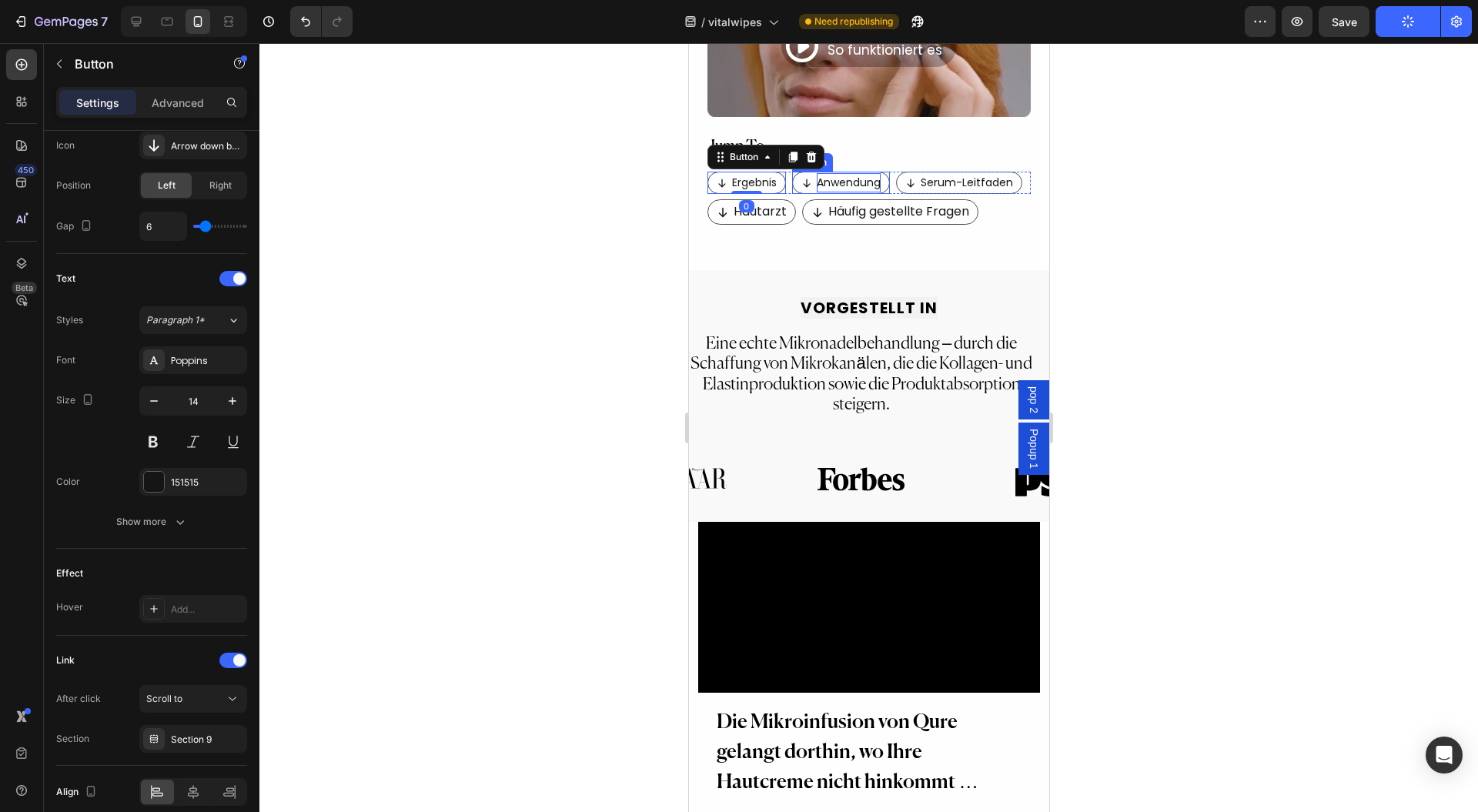
click at [848, 174] on p "Anwendung" at bounding box center [848, 182] width 63 height 19
click at [972, 174] on p "Serum-Leitfaden" at bounding box center [966, 182] width 92 height 19
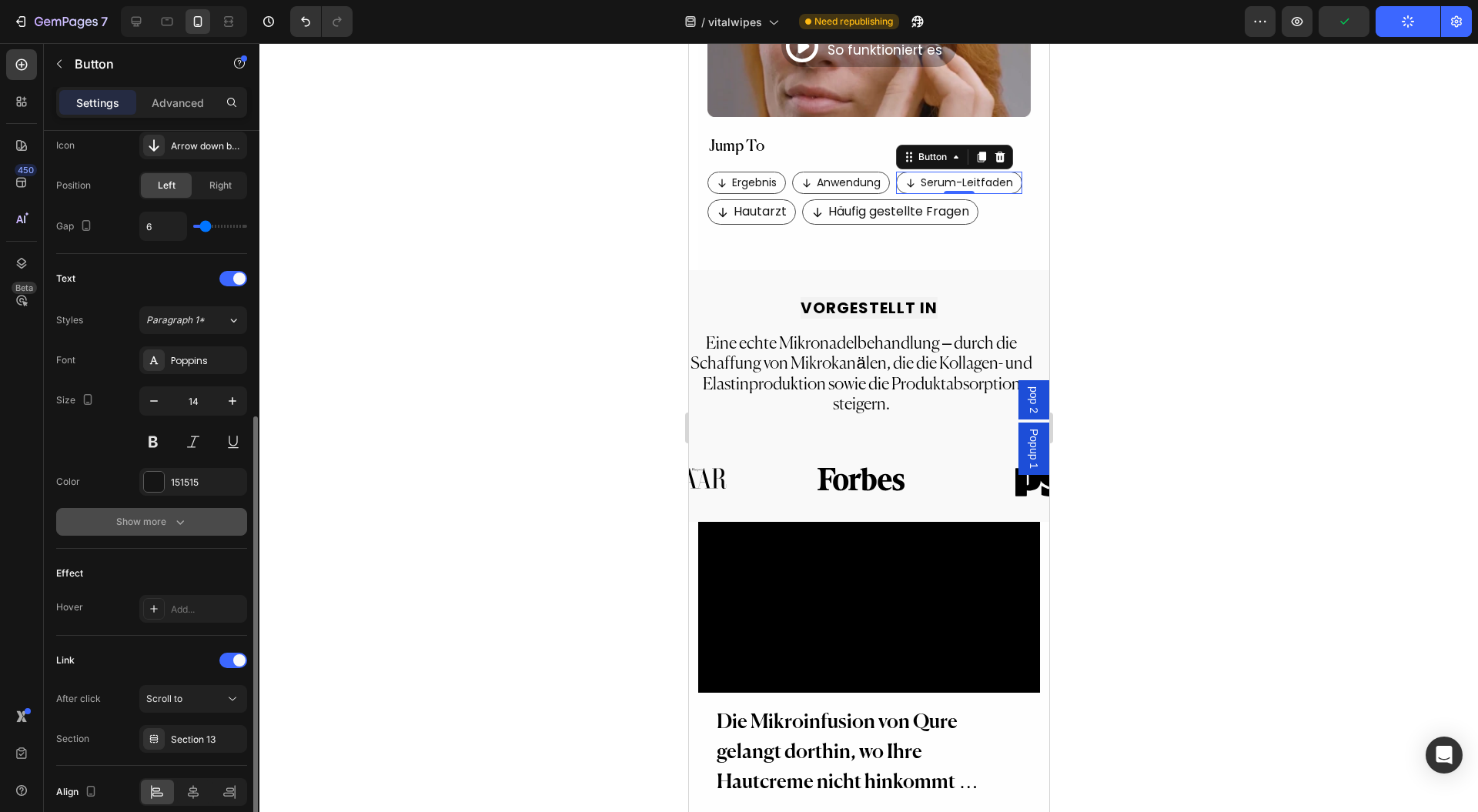
click at [180, 528] on button "Show more" at bounding box center [152, 522] width 191 height 28
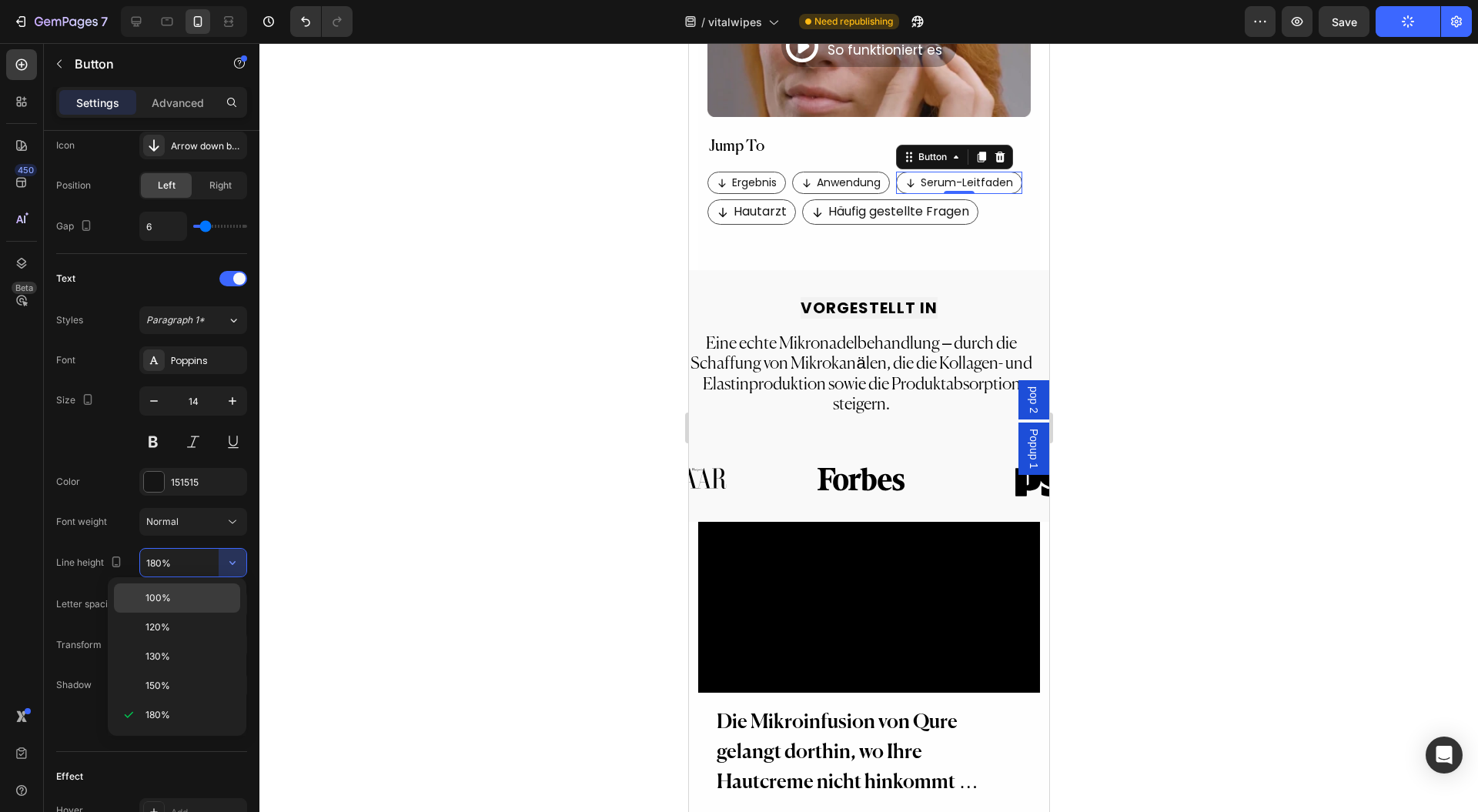
click at [188, 604] on p "100%" at bounding box center [189, 598] width 87 height 14
type input "100%"
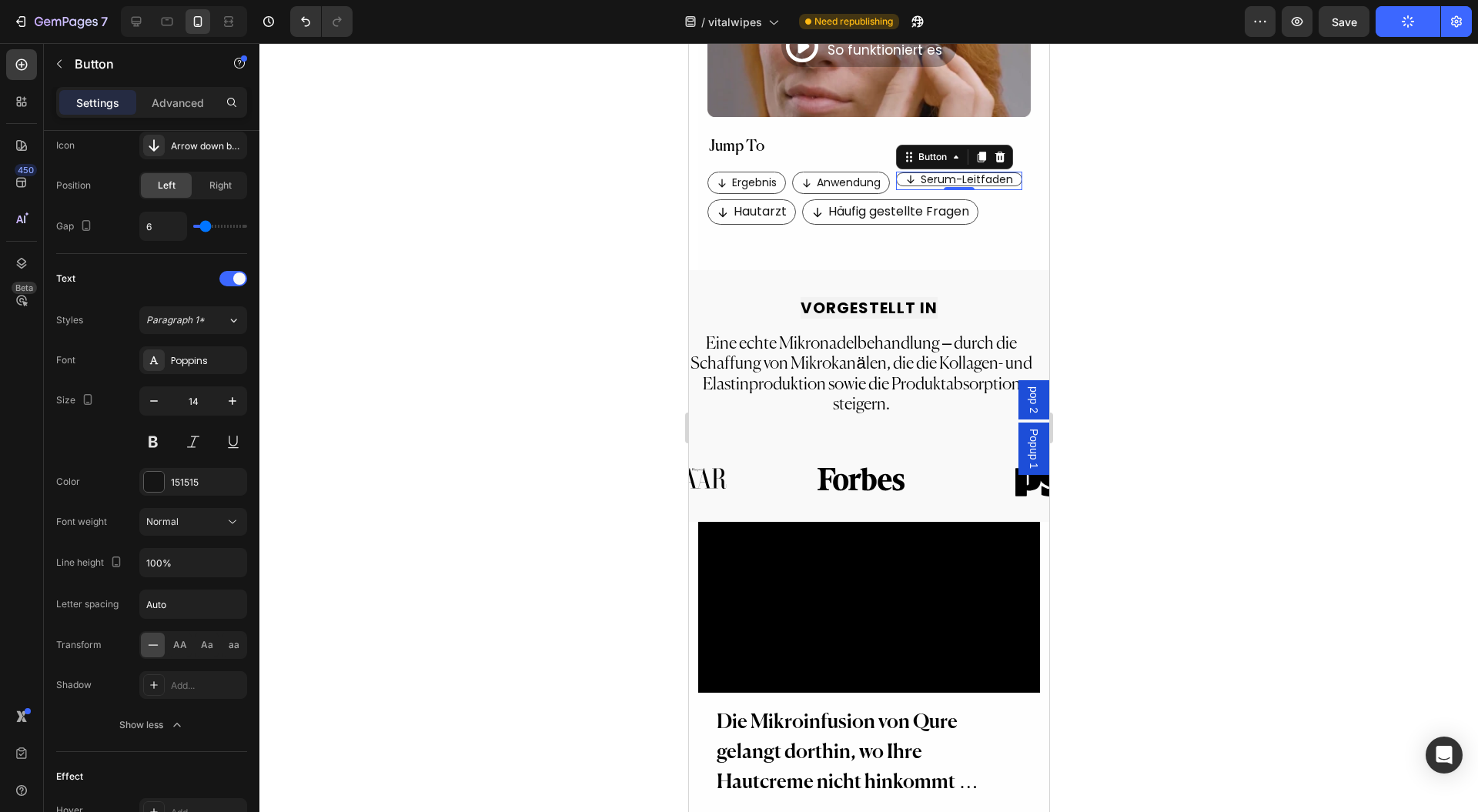
click at [367, 491] on div at bounding box center [869, 426] width 1219 height 768
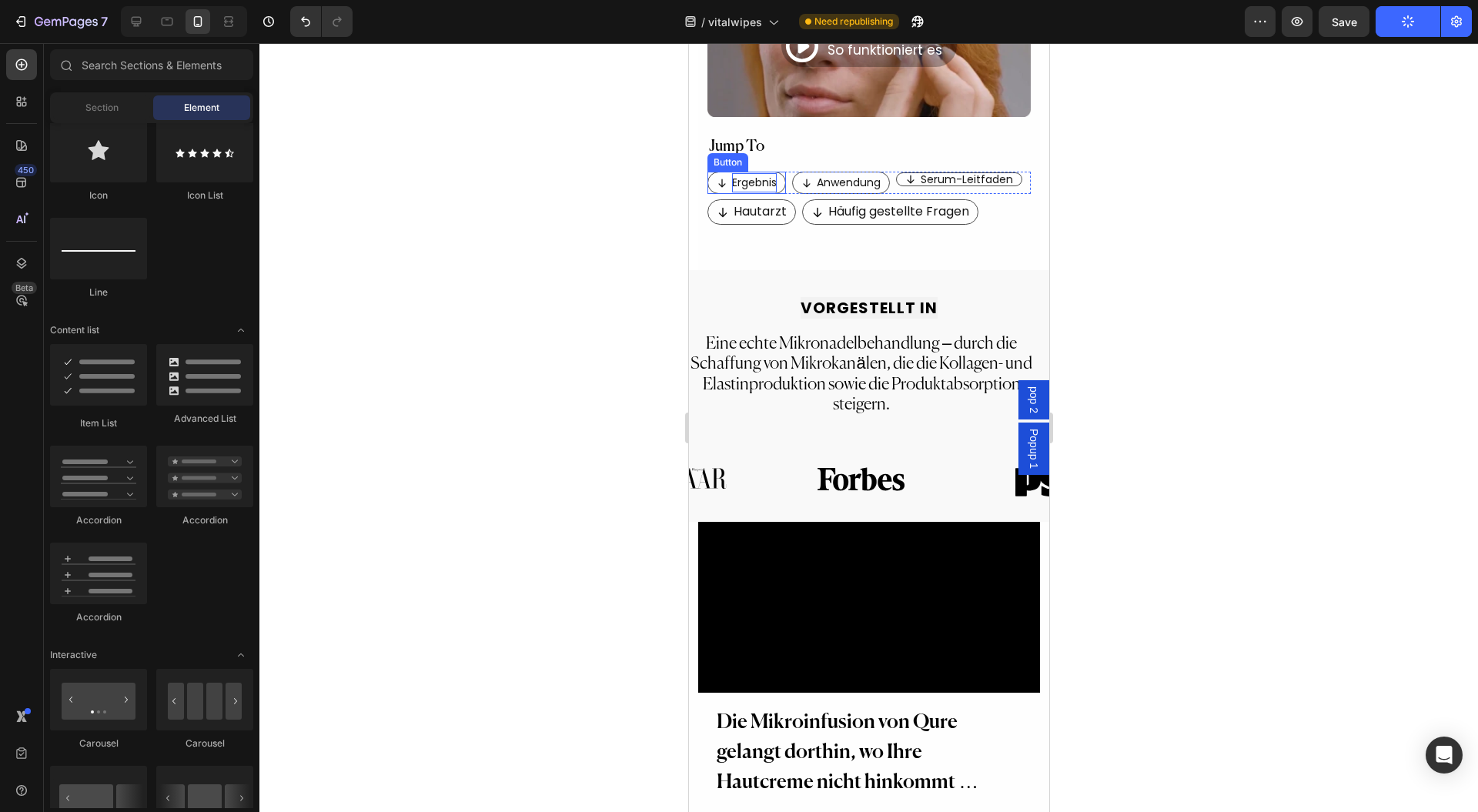
drag, startPoint x: 767, startPoint y: 168, endPoint x: 760, endPoint y: 174, distance: 9.2
click at [766, 174] on p "Ergebnis" at bounding box center [753, 182] width 45 height 19
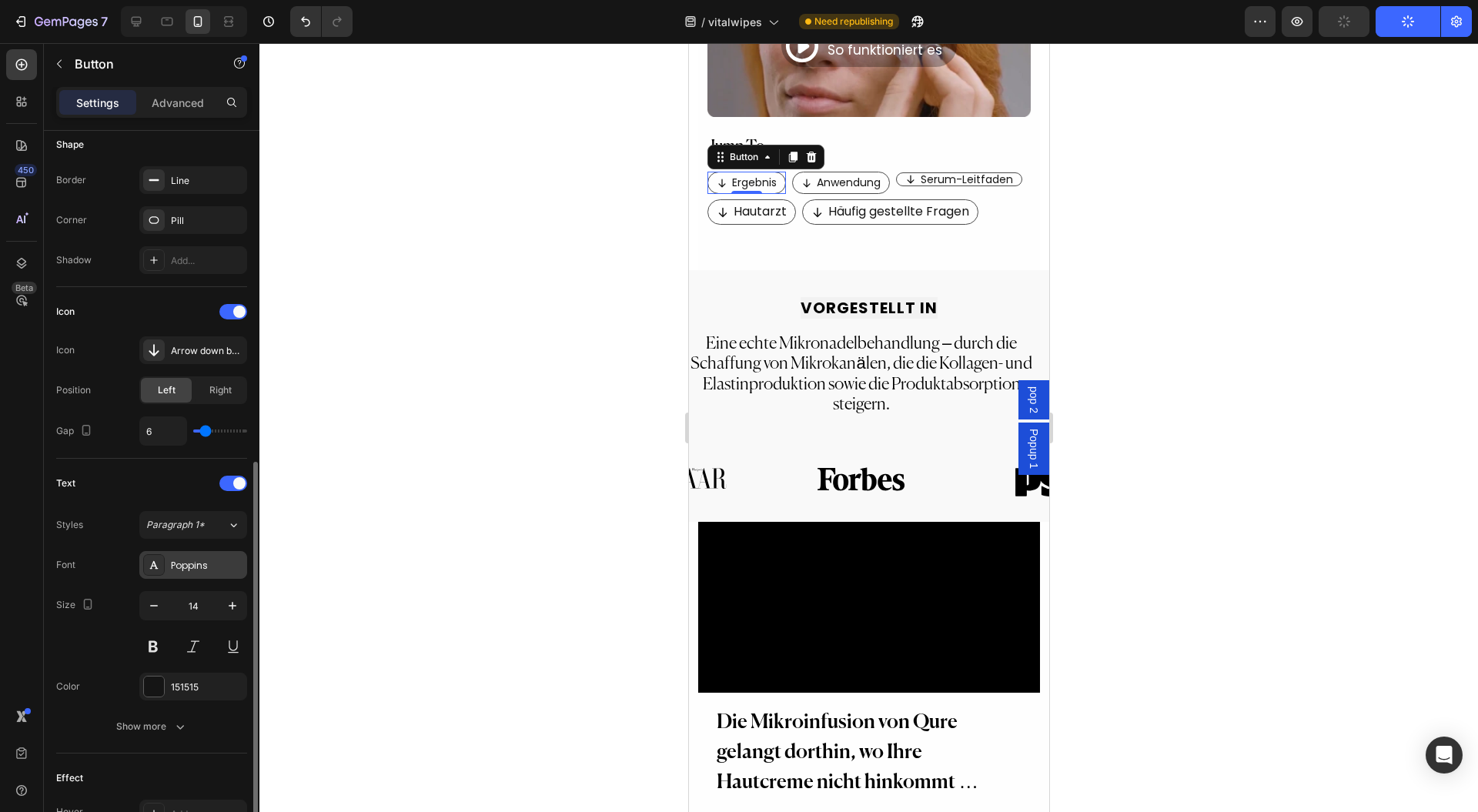
scroll to position [410, 0]
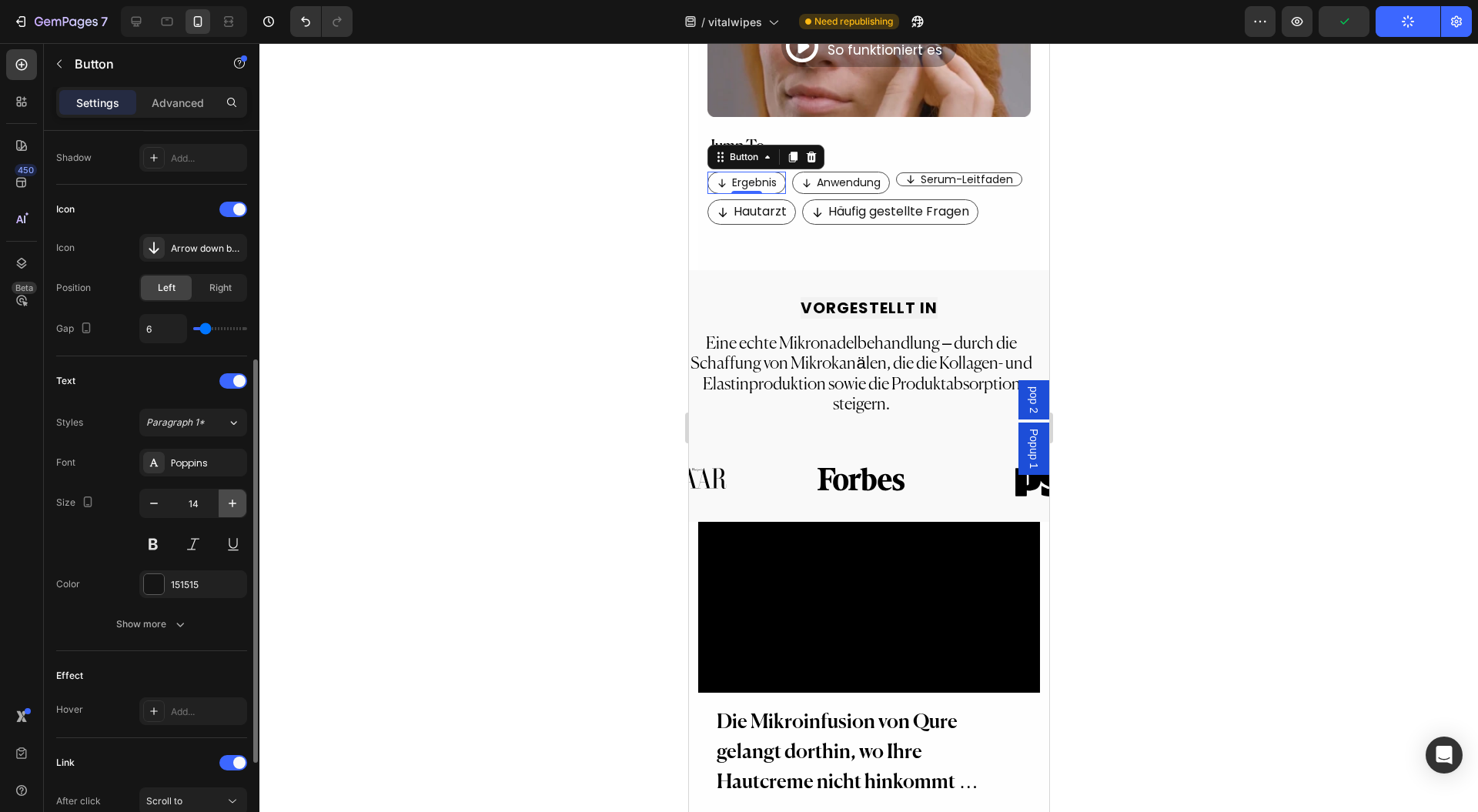
click at [225, 490] on button "button" at bounding box center [232, 504] width 28 height 28
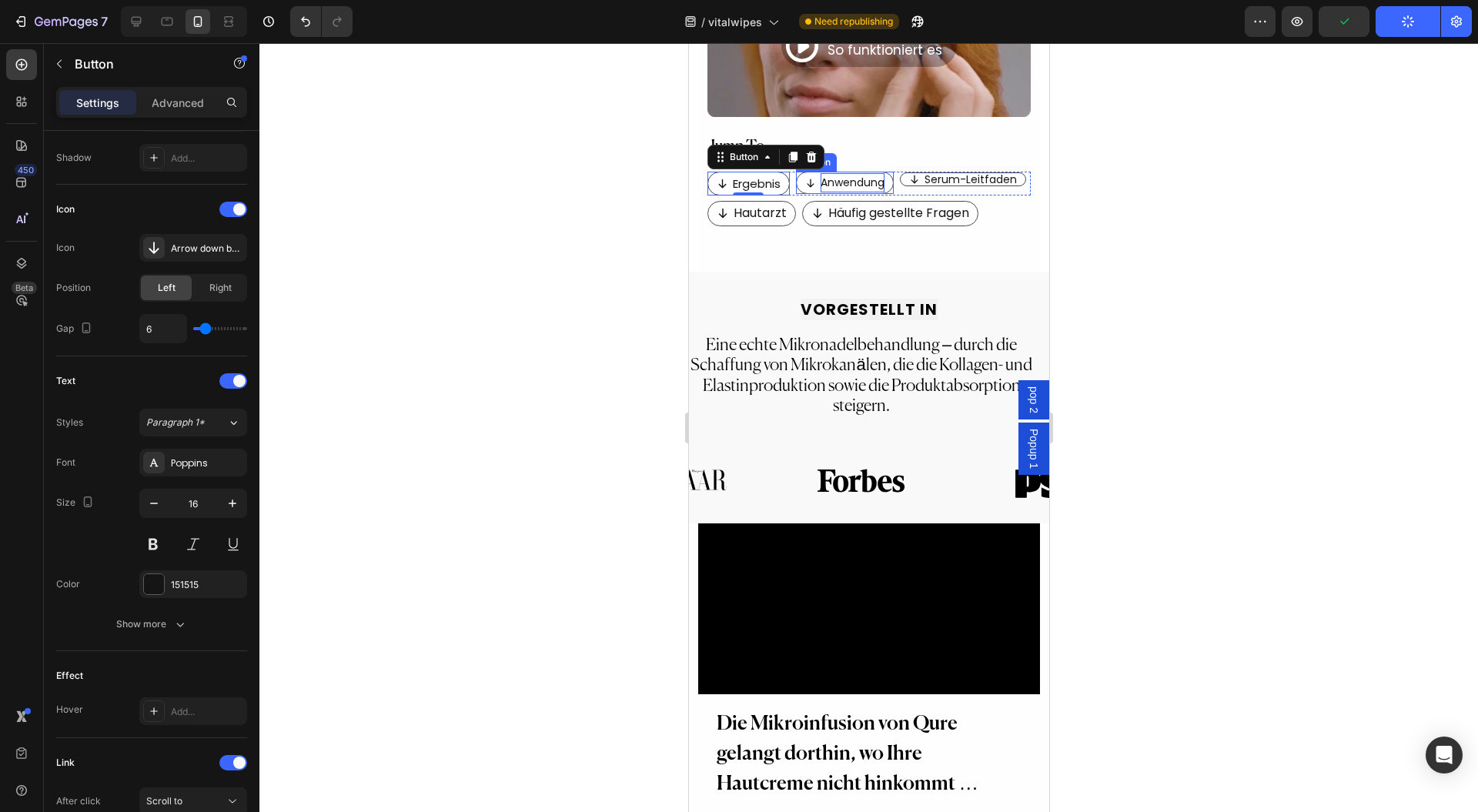
click at [841, 174] on p "Anwendung" at bounding box center [852, 182] width 63 height 19
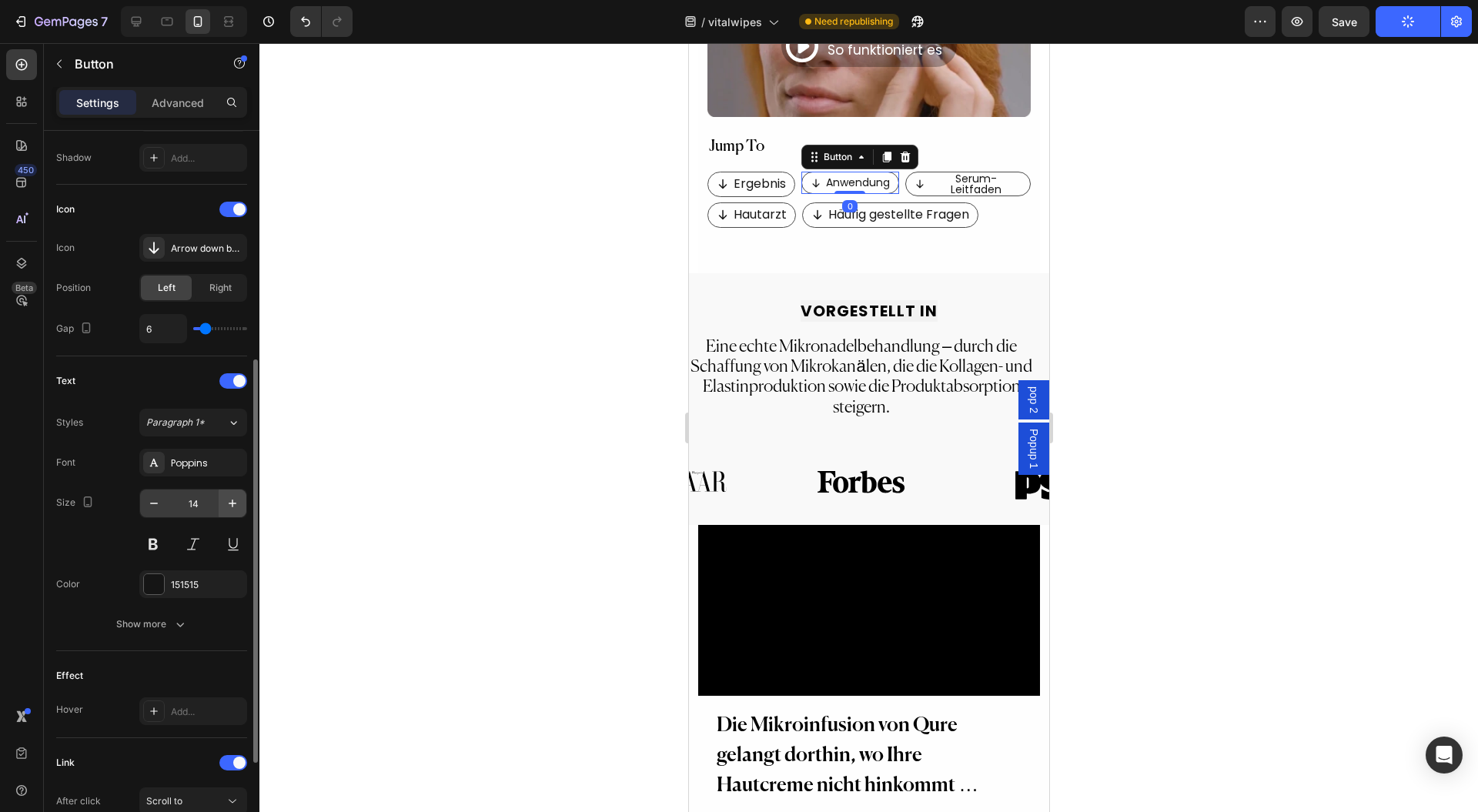
click at [237, 505] on icon "button" at bounding box center [233, 504] width 16 height 16
type input "16"
click at [760, 174] on p "Ergebnis" at bounding box center [759, 184] width 53 height 23
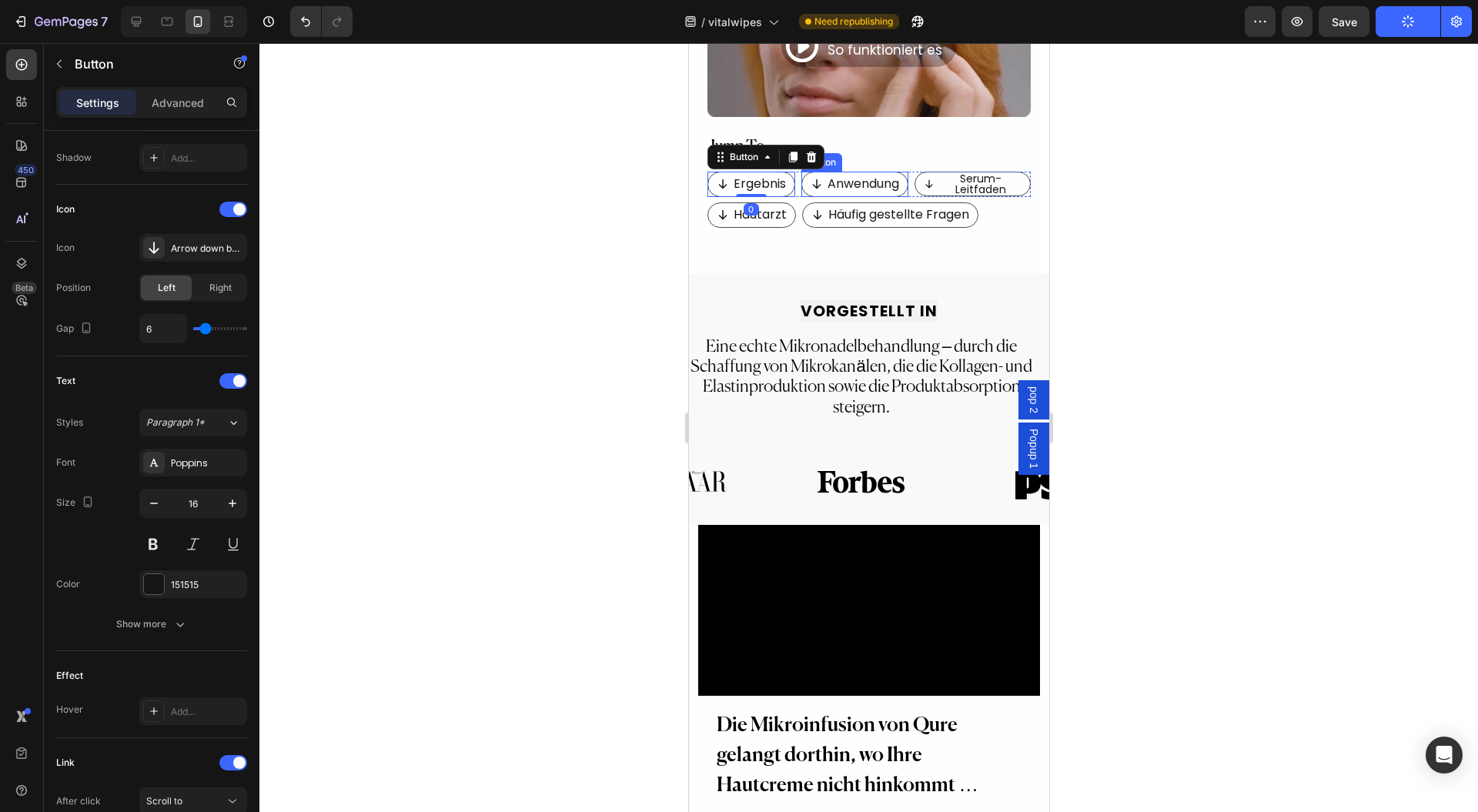
drag, startPoint x: 825, startPoint y: 171, endPoint x: 787, endPoint y: 201, distance: 48.4
click at [827, 174] on p "Anwendung" at bounding box center [863, 184] width 71 height 23
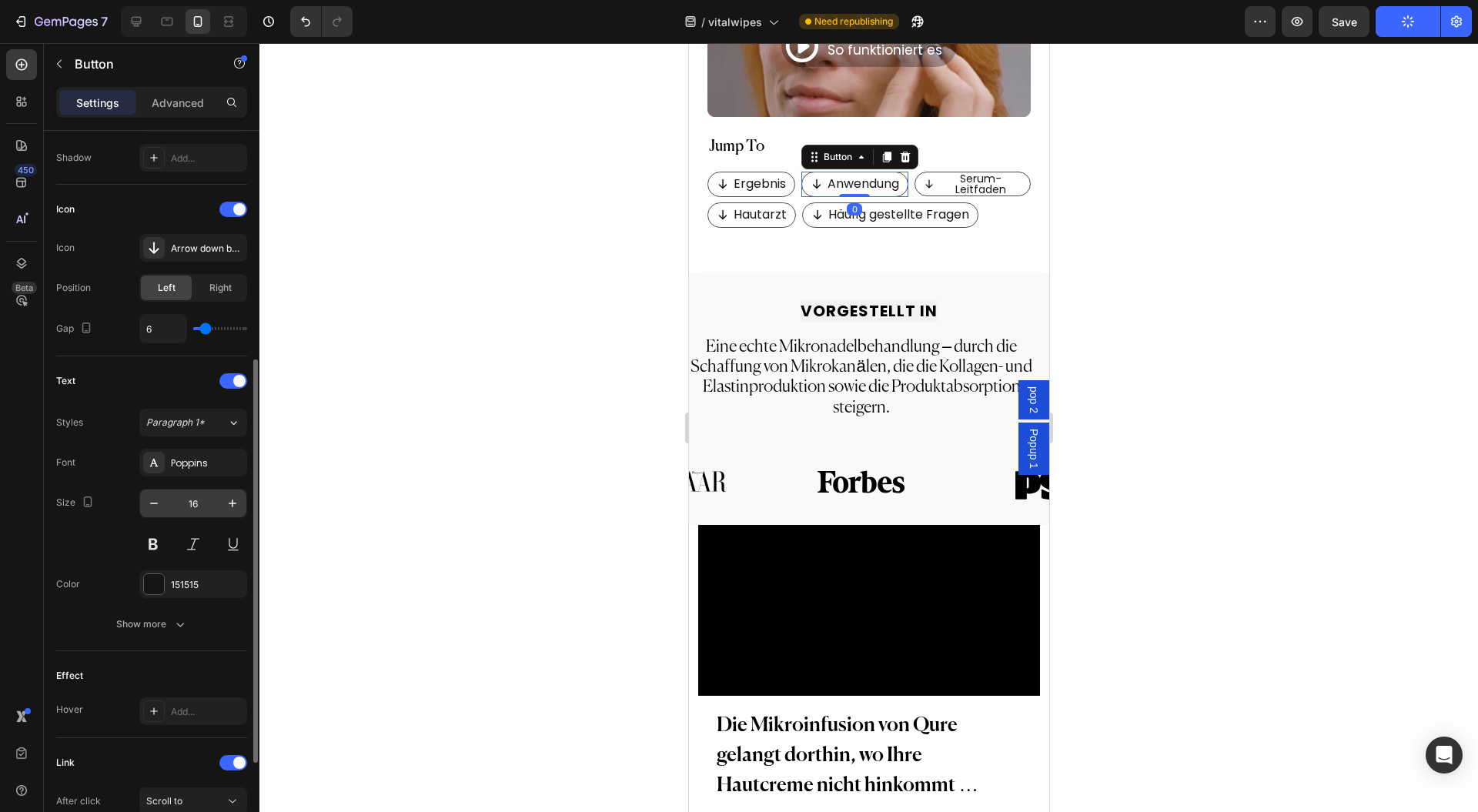
click at [168, 497] on input "16" at bounding box center [192, 504] width 51 height 28
click at [164, 501] on button "button" at bounding box center [154, 504] width 28 height 28
type input "15"
click at [756, 174] on p "Ergebnis" at bounding box center [759, 184] width 53 height 23
click at [161, 505] on icon "button" at bounding box center [154, 504] width 16 height 16
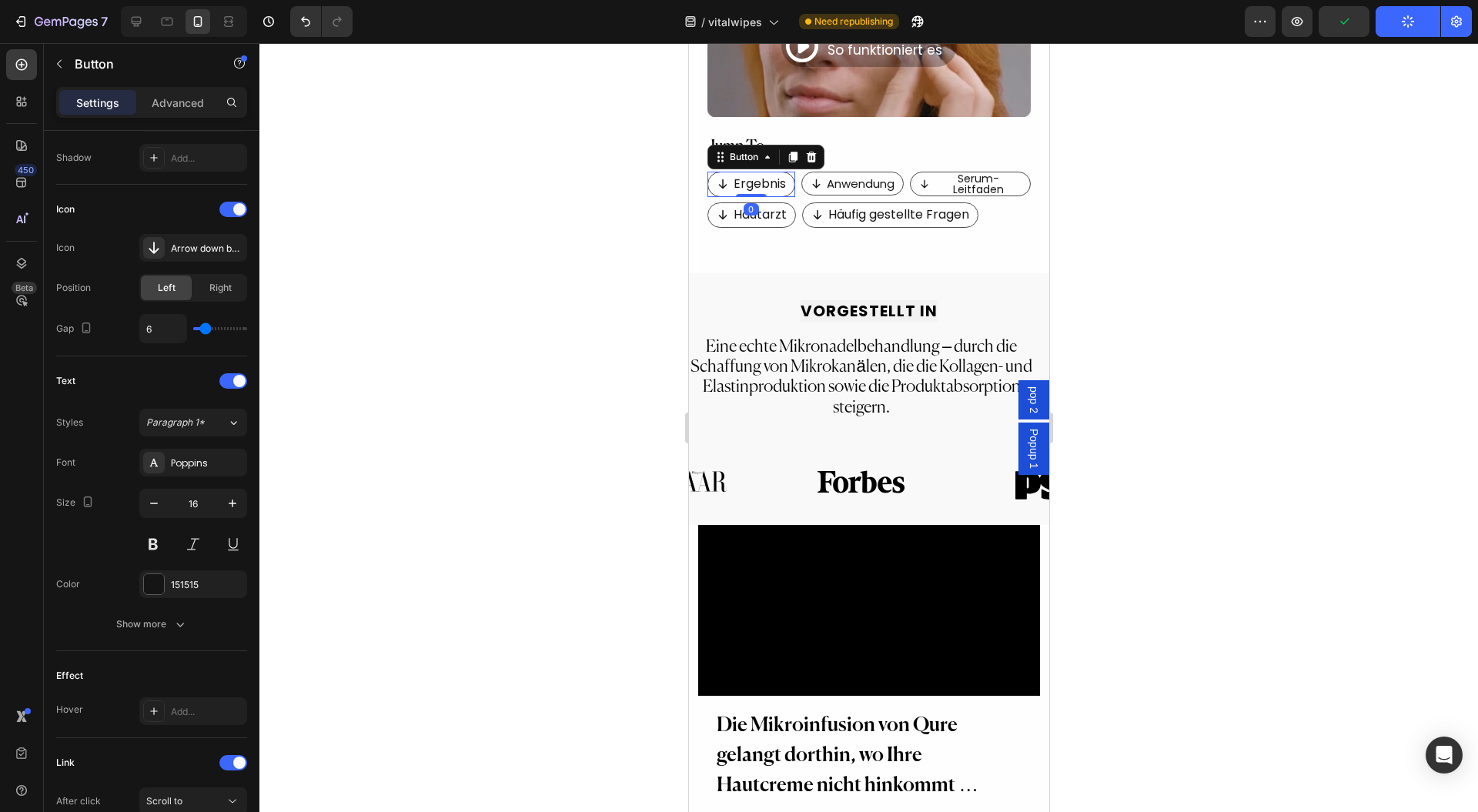
type input "15"
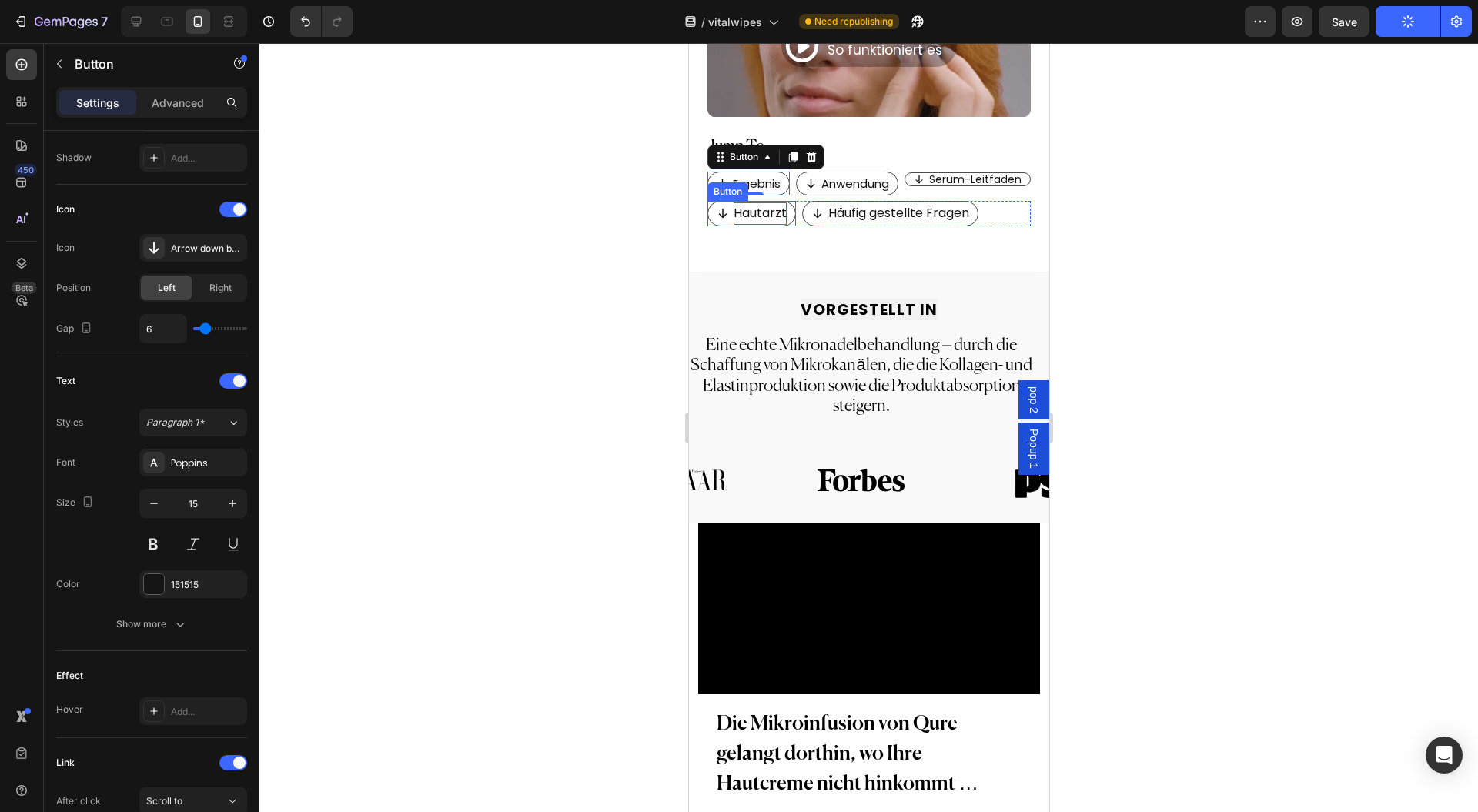
click at [770, 202] on p "Hautarzt" at bounding box center [760, 213] width 54 height 23
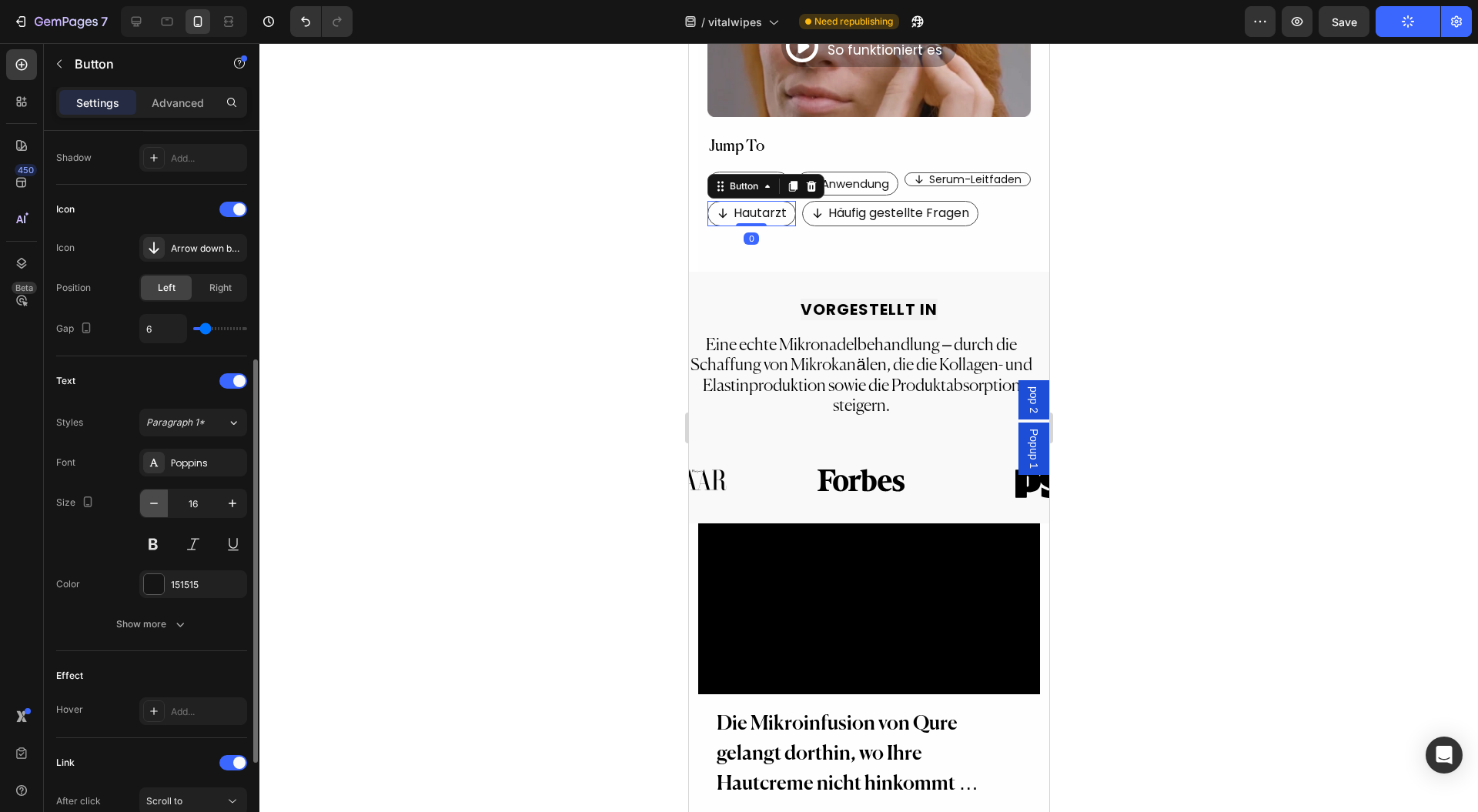
click at [159, 497] on icon "button" at bounding box center [154, 504] width 16 height 16
type input "15"
click at [866, 202] on p "Häufig gestellte Fragen" at bounding box center [895, 213] width 141 height 23
click at [164, 511] on button "button" at bounding box center [154, 504] width 28 height 28
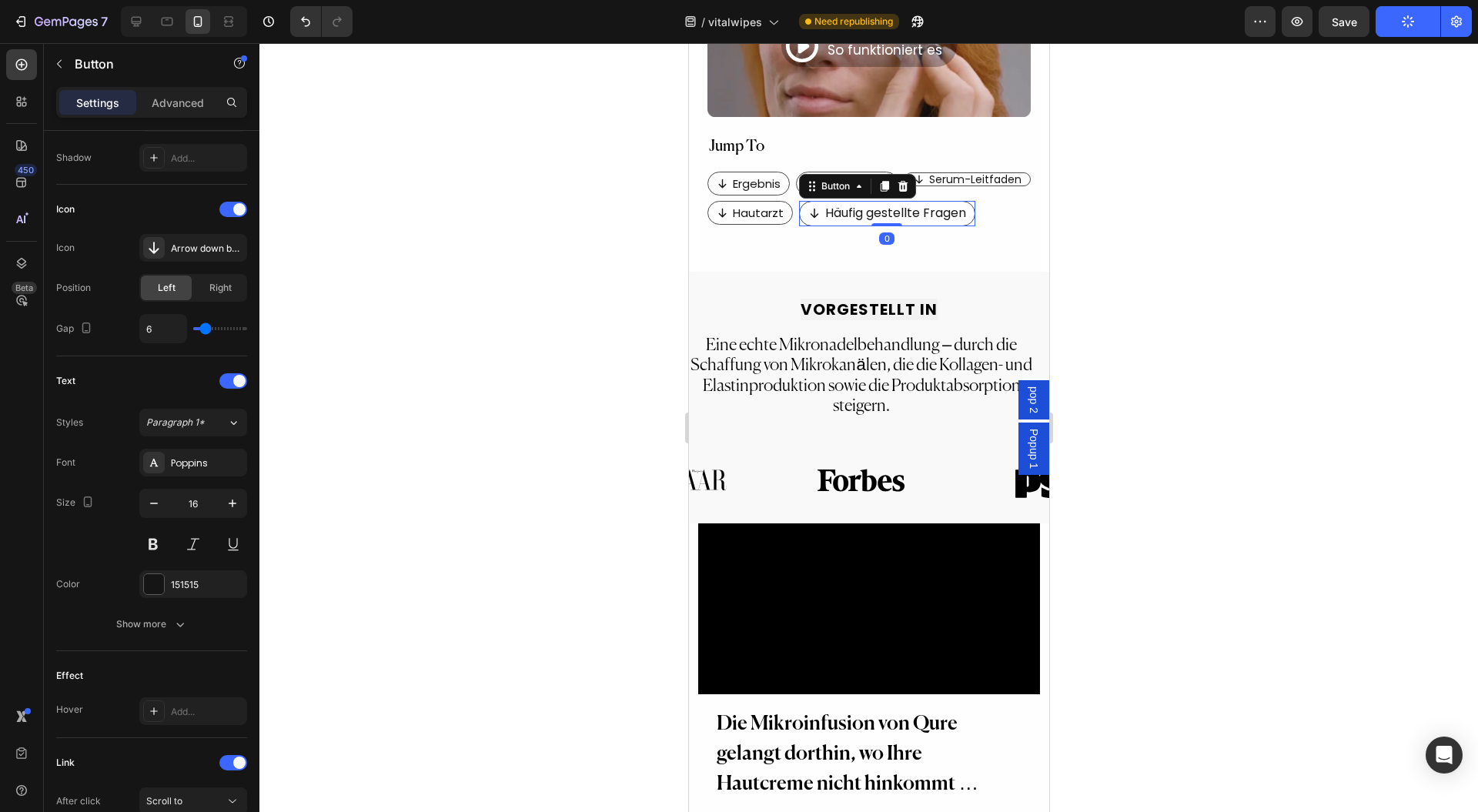
type input "15"
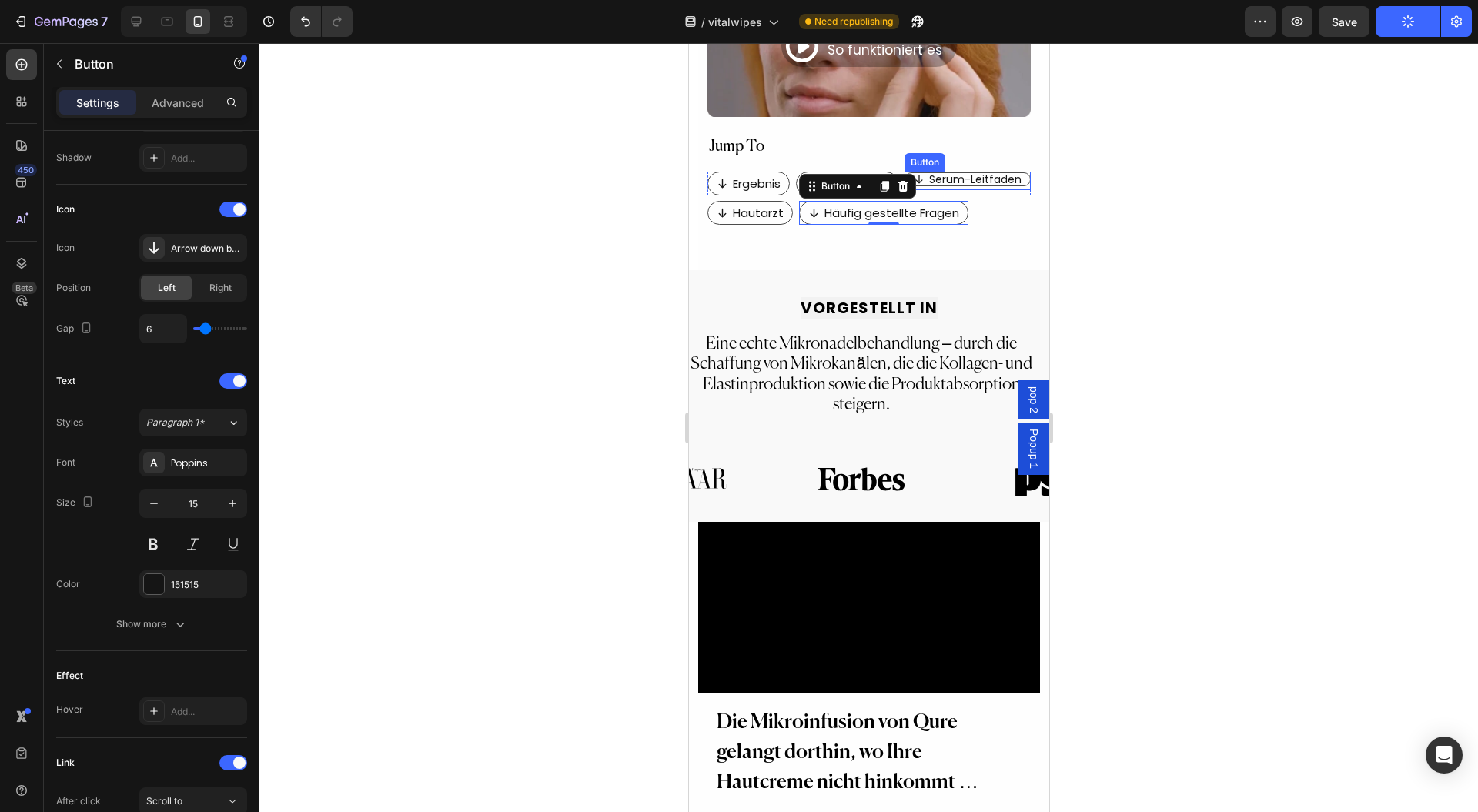
click at [979, 174] on p "Serum-Leitfaden" at bounding box center [974, 178] width 92 height 11
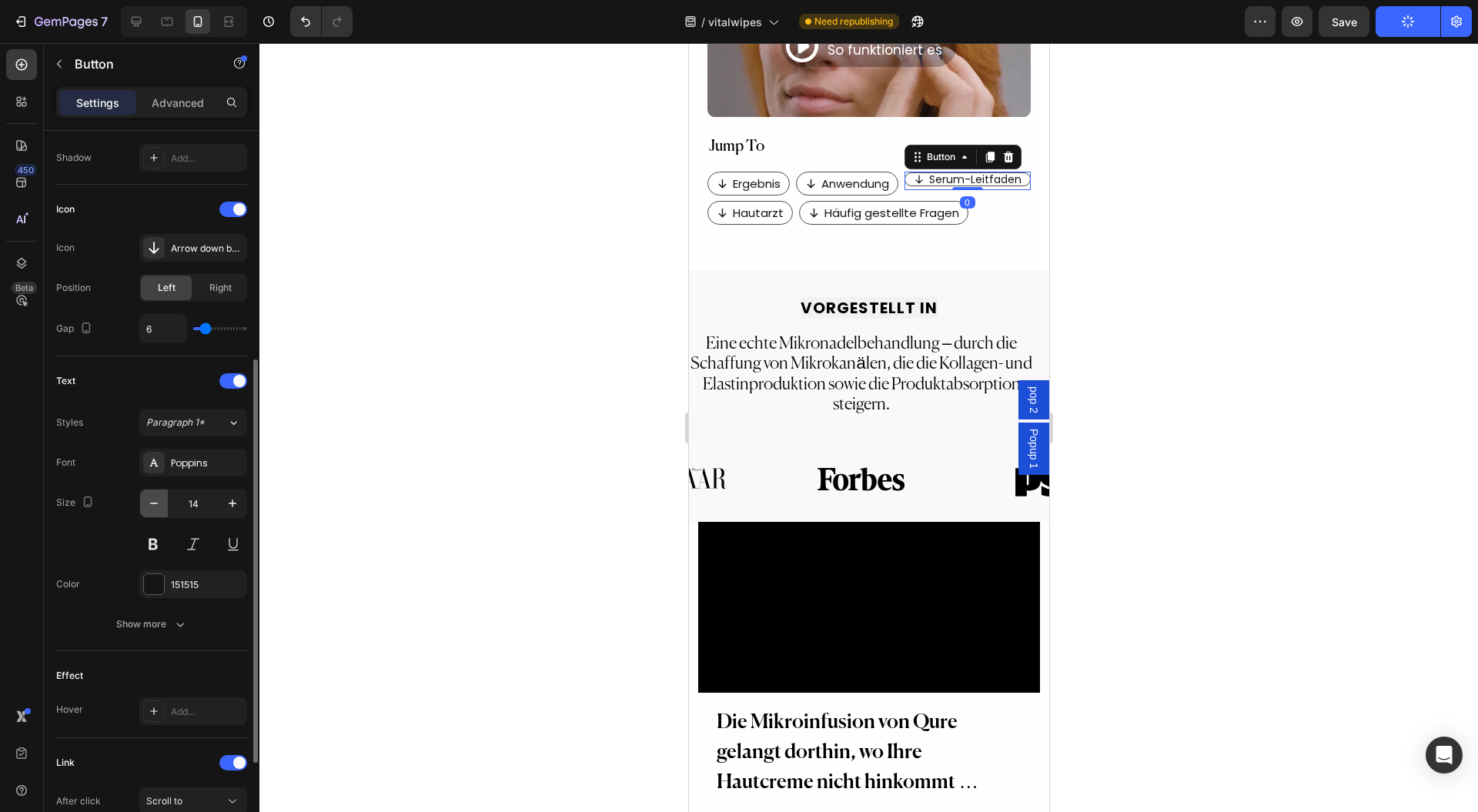
click at [146, 504] on icon "button" at bounding box center [154, 504] width 16 height 16
click at [246, 503] on button "button" at bounding box center [232, 504] width 28 height 28
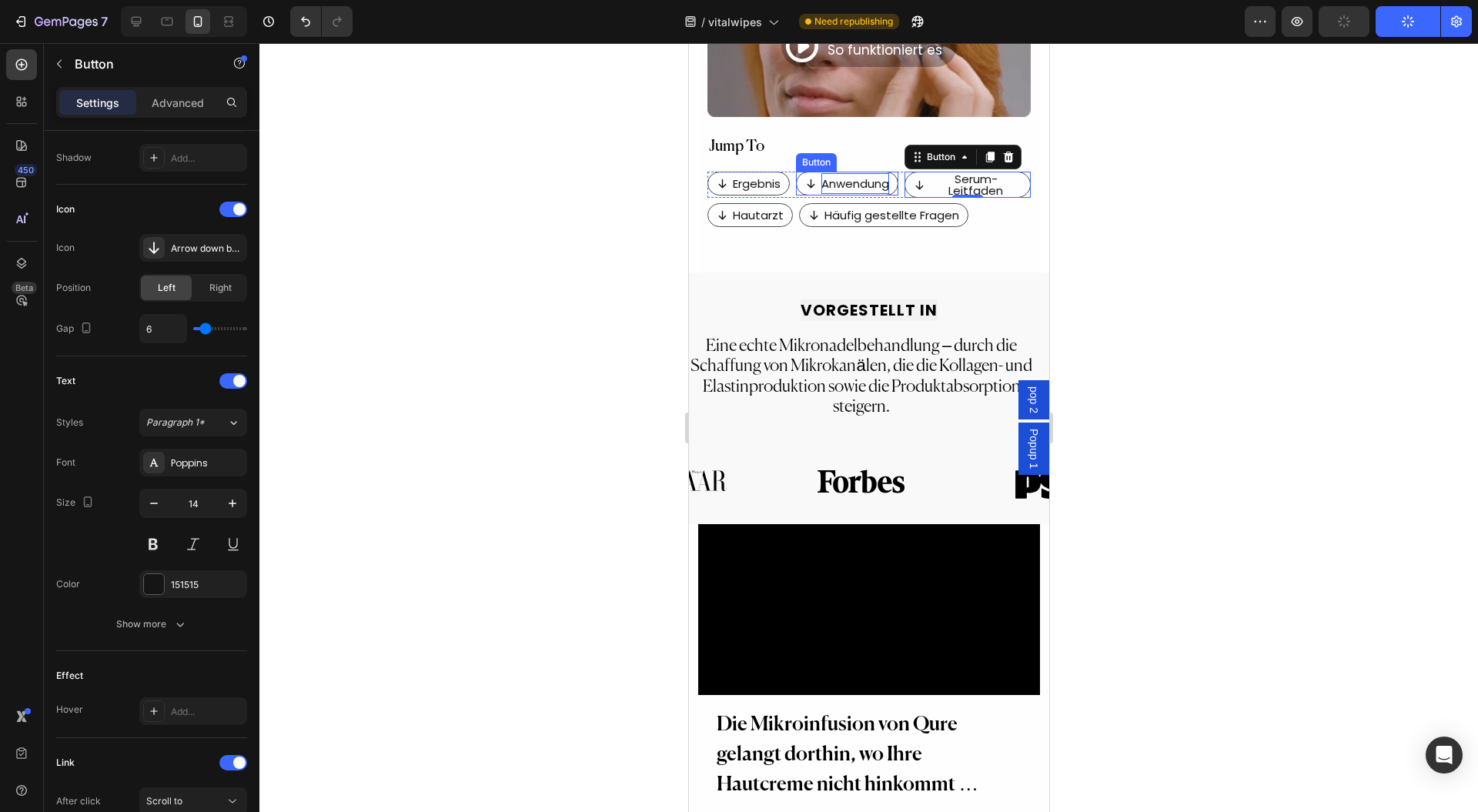
type input "15"
click at [850, 174] on p "Anwendung" at bounding box center [855, 183] width 67 height 21
click at [551, 394] on div at bounding box center [869, 426] width 1219 height 768
